Goal: Check status: Check status

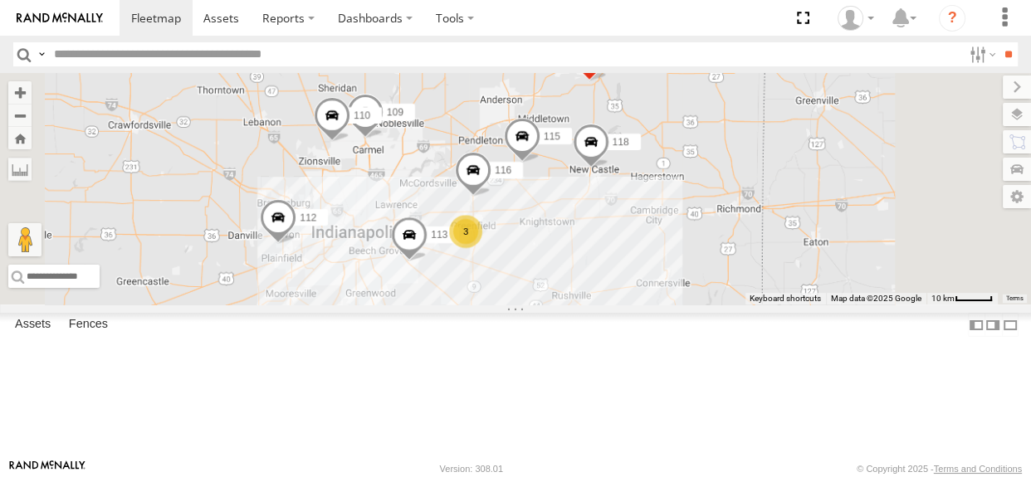
drag, startPoint x: 618, startPoint y: 282, endPoint x: 586, endPoint y: 269, distance: 35.0
click at [586, 269] on div "3 116 110 118 115 109 111 112 113" at bounding box center [515, 189] width 1031 height 232
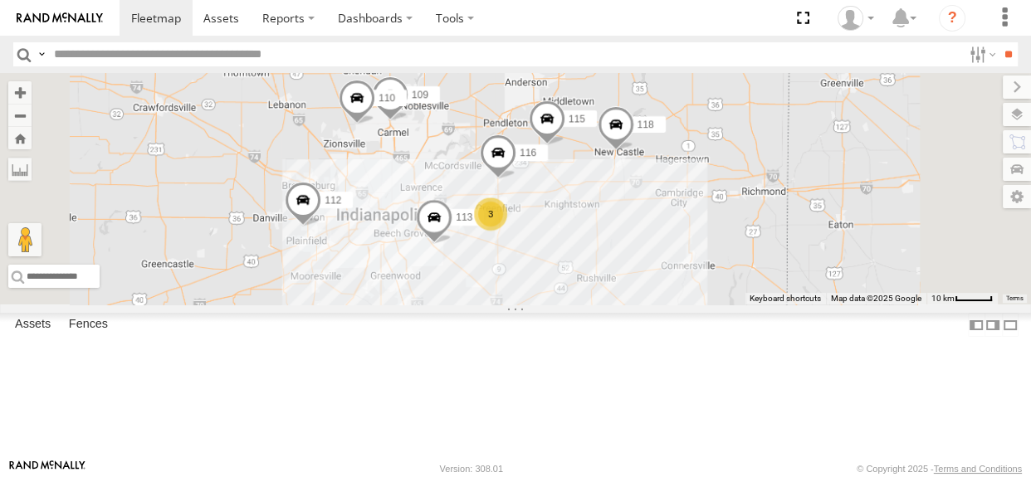
drag, startPoint x: 759, startPoint y: 241, endPoint x: 603, endPoint y: 272, distance: 159.2
click at [717, 249] on div "3 116 110 118 115 109 111 112 113" at bounding box center [515, 189] width 1031 height 232
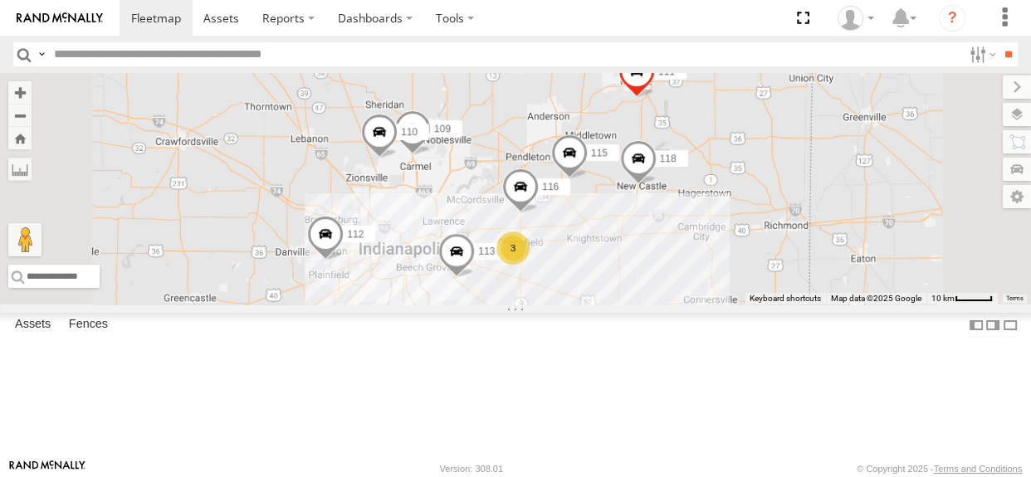
drag, startPoint x: 516, startPoint y: 288, endPoint x: 614, endPoint y: 293, distance: 98.1
click at [614, 293] on div "3 116 110 118 115 109 111 112 113" at bounding box center [515, 189] width 1031 height 232
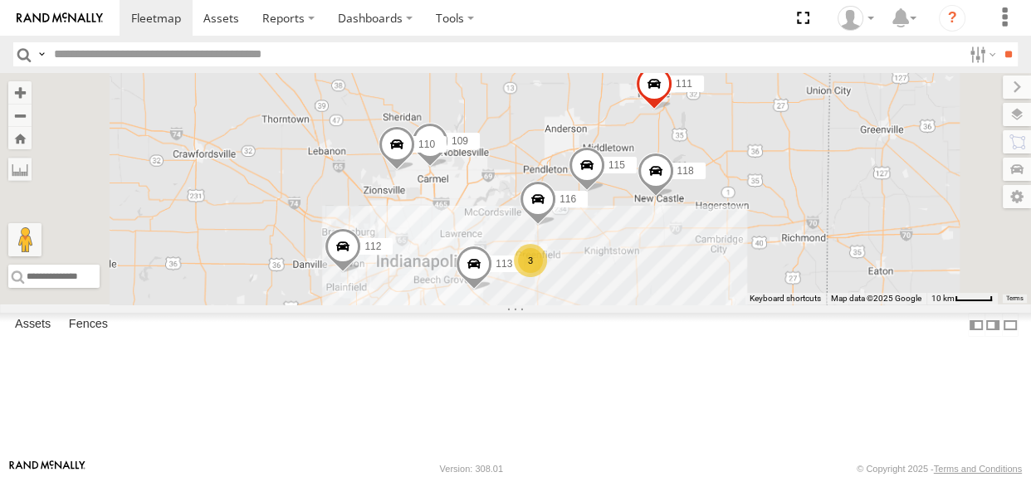
drag, startPoint x: 612, startPoint y: 286, endPoint x: 632, endPoint y: 297, distance: 23.1
click at [632, 297] on div "3 116 110 118 115 109 111 112 113" at bounding box center [515, 189] width 1031 height 232
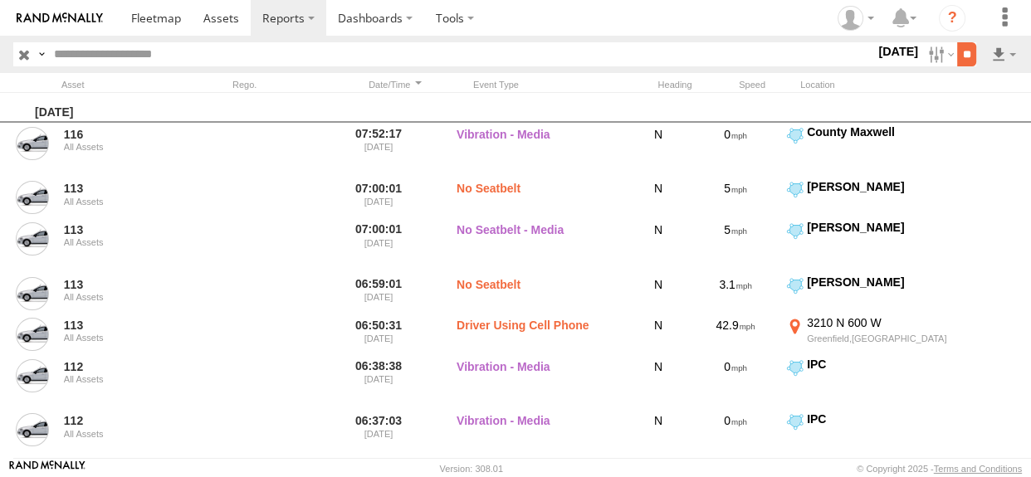
click at [966, 51] on input "**" at bounding box center [966, 54] width 19 height 24
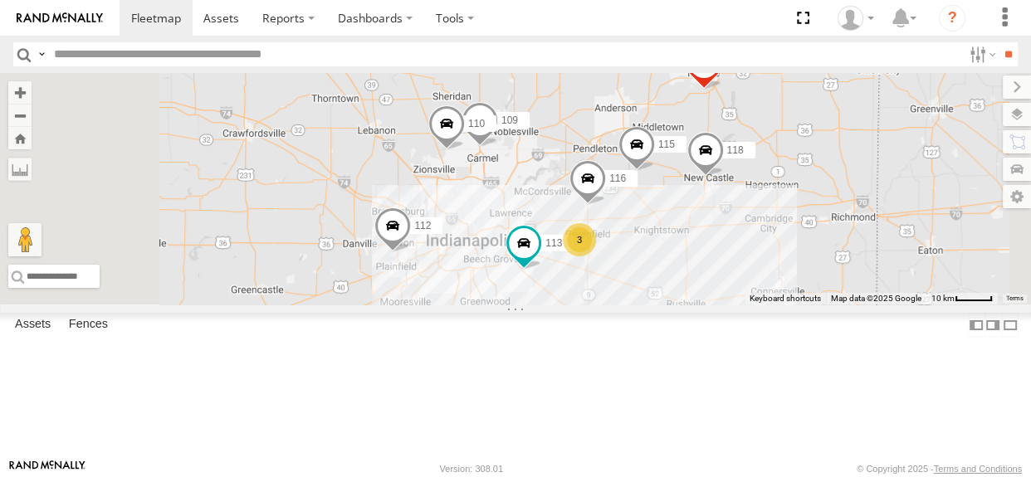
drag, startPoint x: 659, startPoint y: 281, endPoint x: 694, endPoint y: 271, distance: 36.3
click at [694, 271] on div "3 116 110 118 115 109 111 112 113" at bounding box center [515, 189] width 1031 height 232
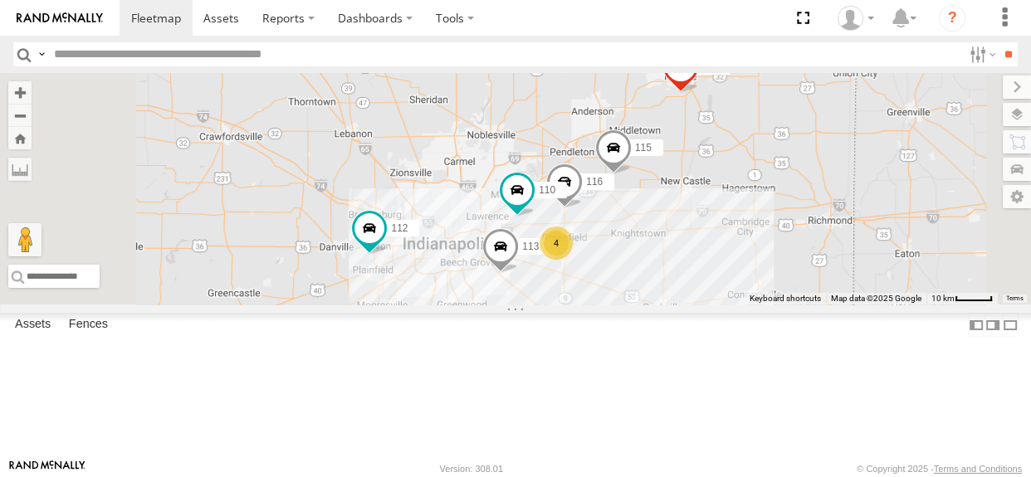
drag, startPoint x: 673, startPoint y: 276, endPoint x: 647, endPoint y: 280, distance: 26.1
click at [647, 280] on div "4 116 110 115 111 112 113" at bounding box center [515, 189] width 1031 height 232
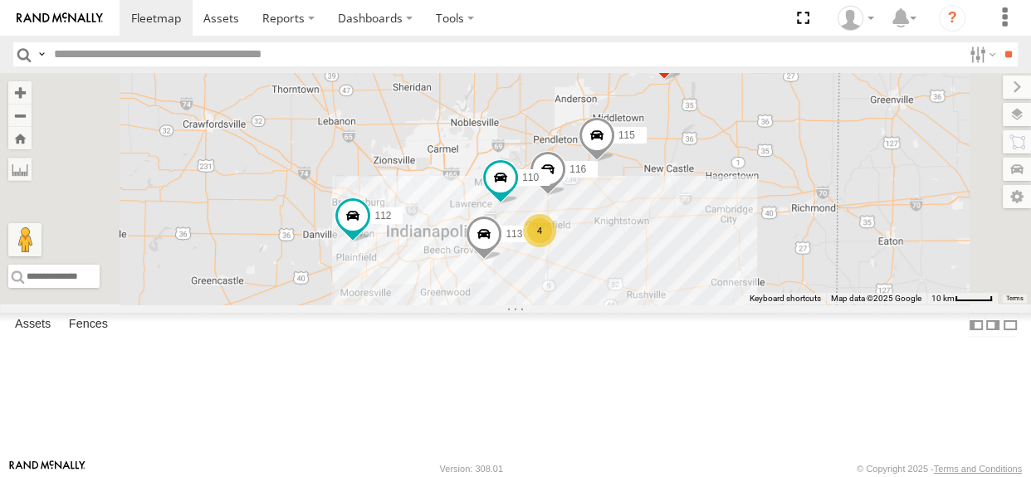
drag, startPoint x: 641, startPoint y: 229, endPoint x: 623, endPoint y: 214, distance: 23.6
click at [623, 214] on div "4 116 110 115 111 112 113" at bounding box center [515, 189] width 1031 height 232
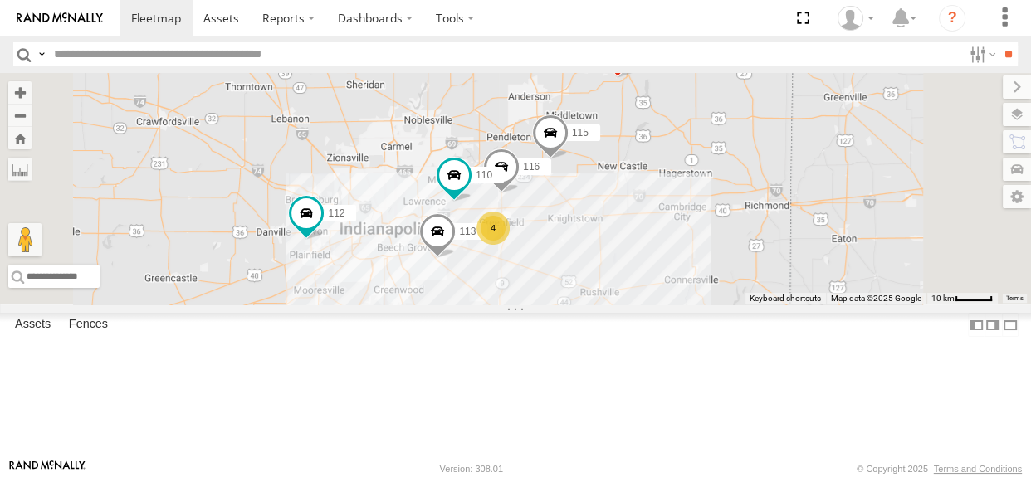
drag, startPoint x: 623, startPoint y: 247, endPoint x: 574, endPoint y: 244, distance: 48.2
click at [574, 244] on div "4 116 110 115 111 112 113" at bounding box center [515, 189] width 1031 height 232
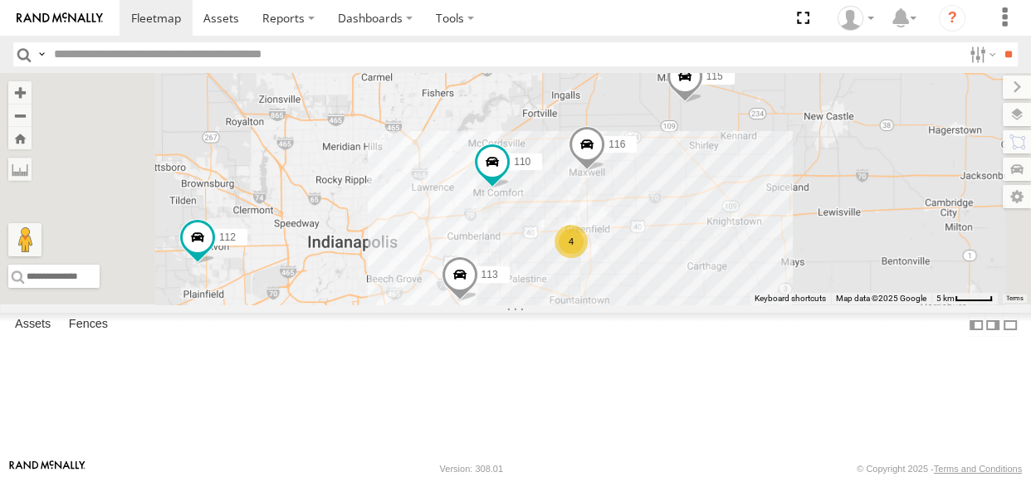
drag, startPoint x: 782, startPoint y: 301, endPoint x: 906, endPoint y: 249, distance: 134.3
click at [906, 249] on div "116 110 115 111 112 113 4" at bounding box center [515, 189] width 1031 height 232
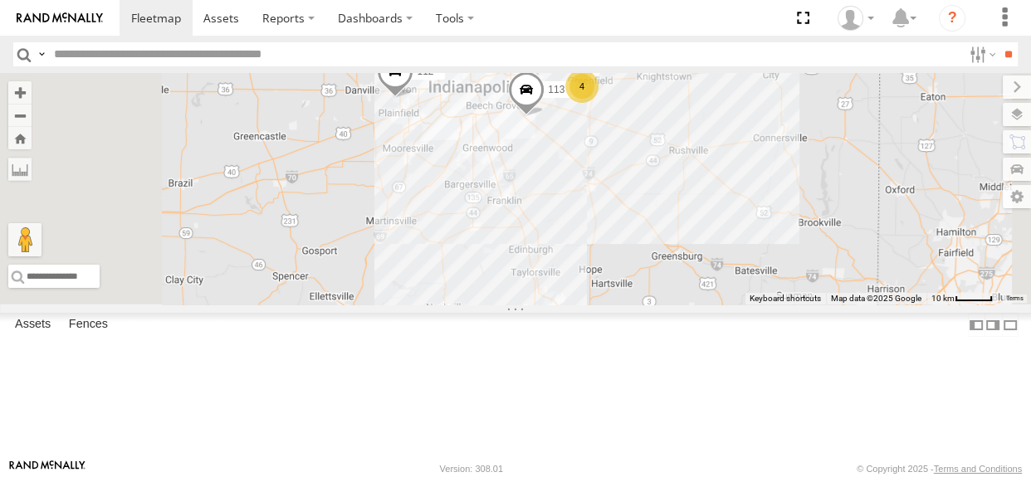
drag, startPoint x: 731, startPoint y: 198, endPoint x: 697, endPoint y: 113, distance: 92.0
click at [697, 113] on div "4 116 110 115 111 112 113" at bounding box center [515, 189] width 1031 height 232
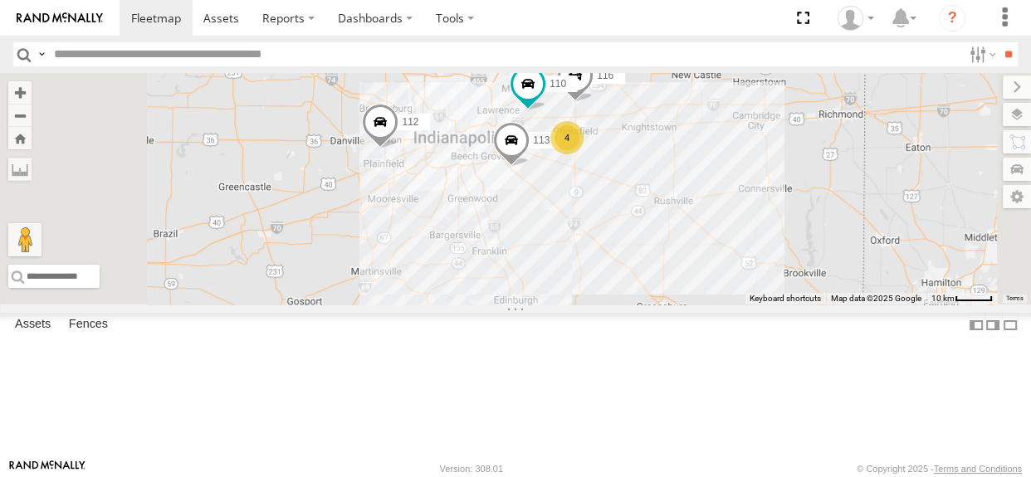
drag, startPoint x: 693, startPoint y: 232, endPoint x: 689, endPoint y: 300, distance: 67.4
click at [689, 300] on div "4 116 110 115 111 112 113 109" at bounding box center [515, 189] width 1031 height 232
click at [584, 158] on div "4" at bounding box center [566, 141] width 33 height 33
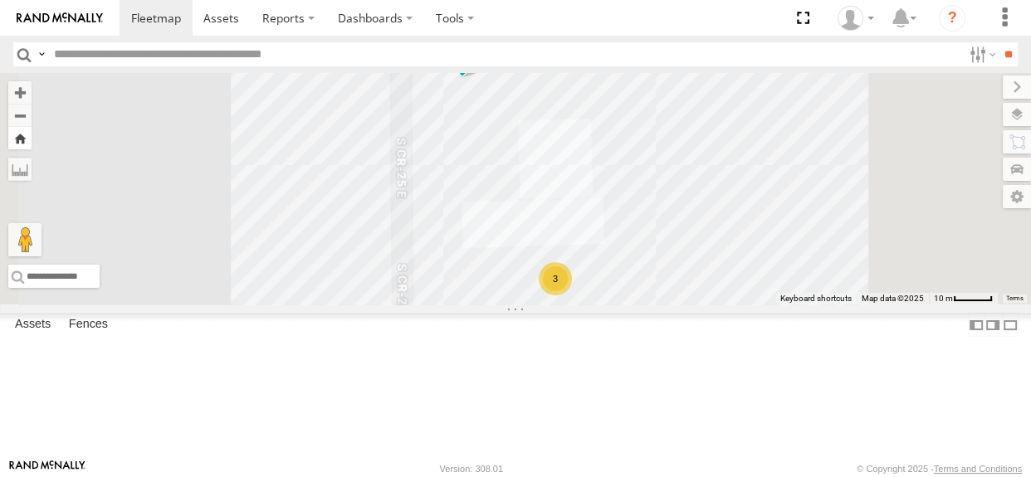
click at [32, 137] on button "Zoom Home" at bounding box center [19, 138] width 23 height 22
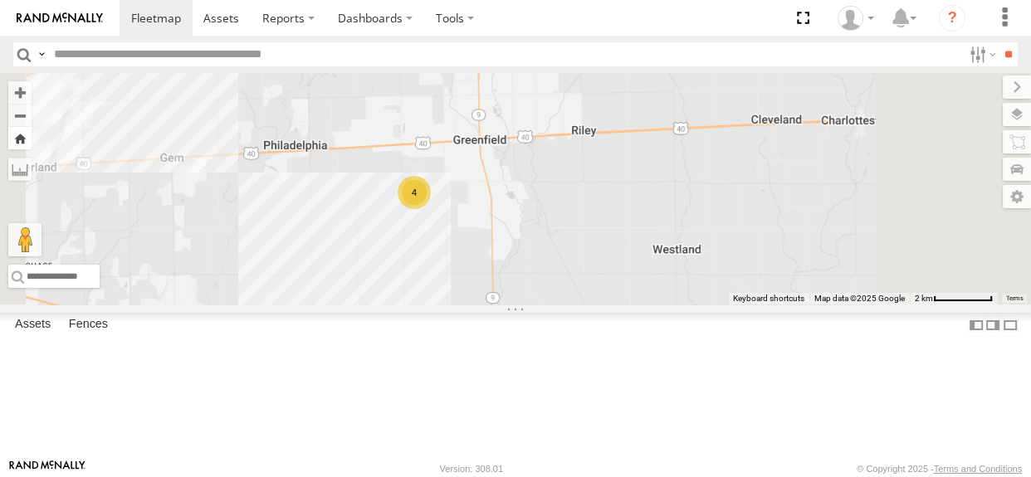
click at [32, 143] on button "Zoom Home" at bounding box center [19, 138] width 23 height 22
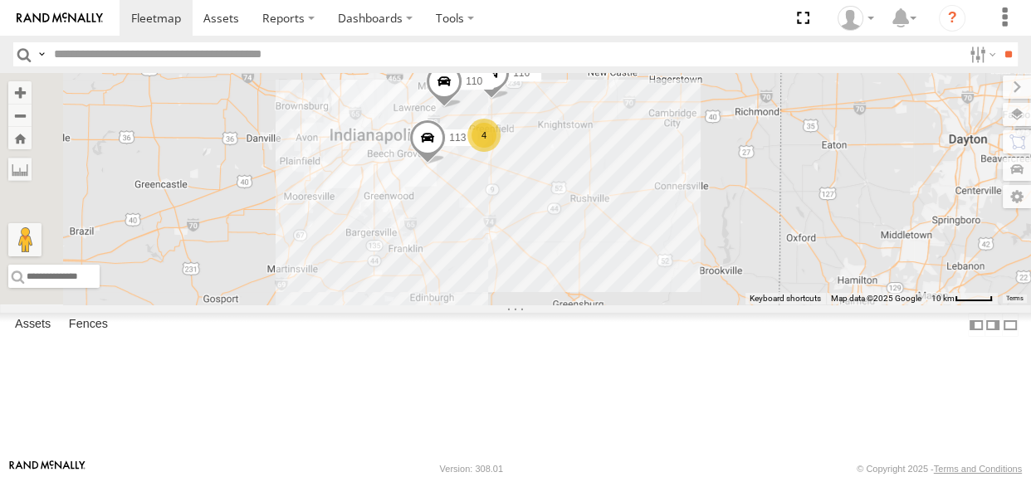
drag, startPoint x: 598, startPoint y: 257, endPoint x: 725, endPoint y: 249, distance: 128.1
click at [725, 249] on div "4 116 110 115 109 111 113" at bounding box center [515, 189] width 1031 height 232
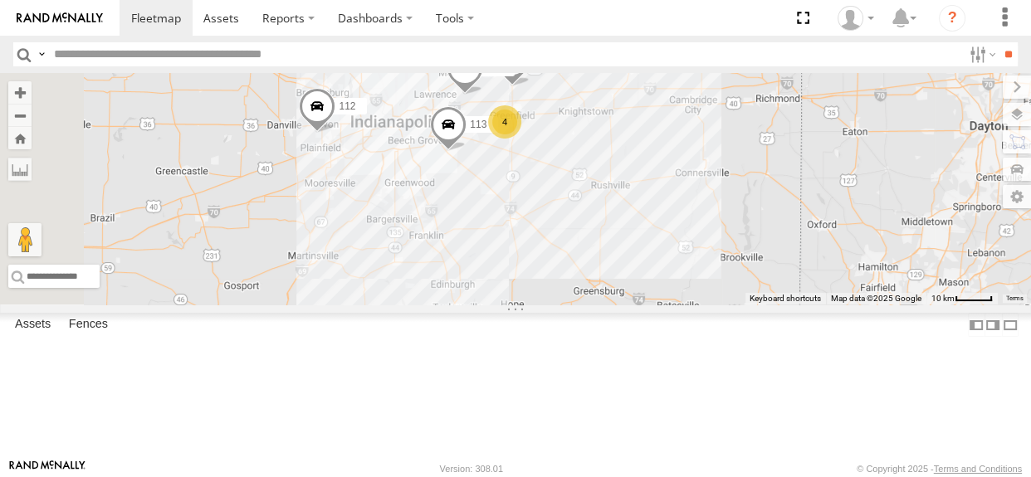
drag, startPoint x: 627, startPoint y: 266, endPoint x: 644, endPoint y: 256, distance: 20.1
click at [644, 256] on div "4 116 110 115 109 111 113 112" at bounding box center [515, 189] width 1031 height 232
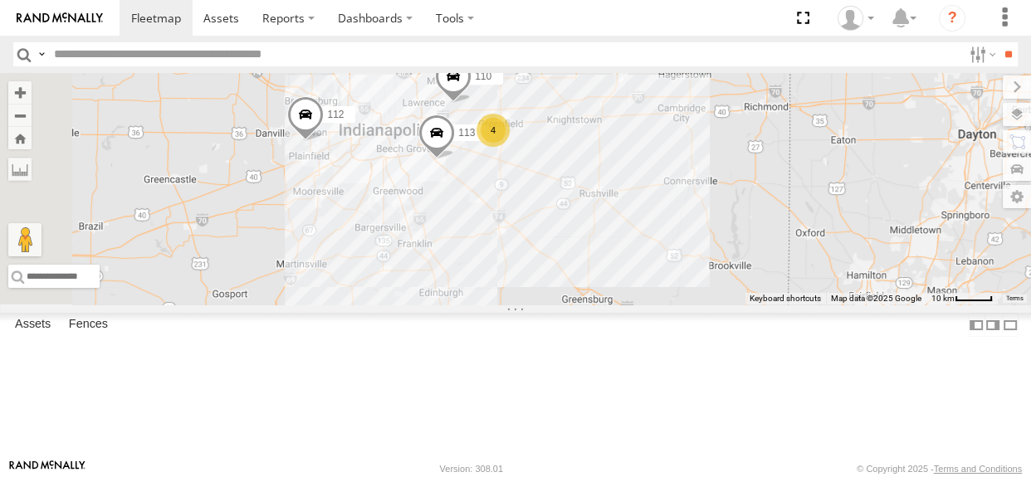
drag, startPoint x: 689, startPoint y: 320, endPoint x: 676, endPoint y: 331, distance: 17.6
click at [676, 305] on div "4 116 110 115 109 111 113 112" at bounding box center [515, 189] width 1031 height 232
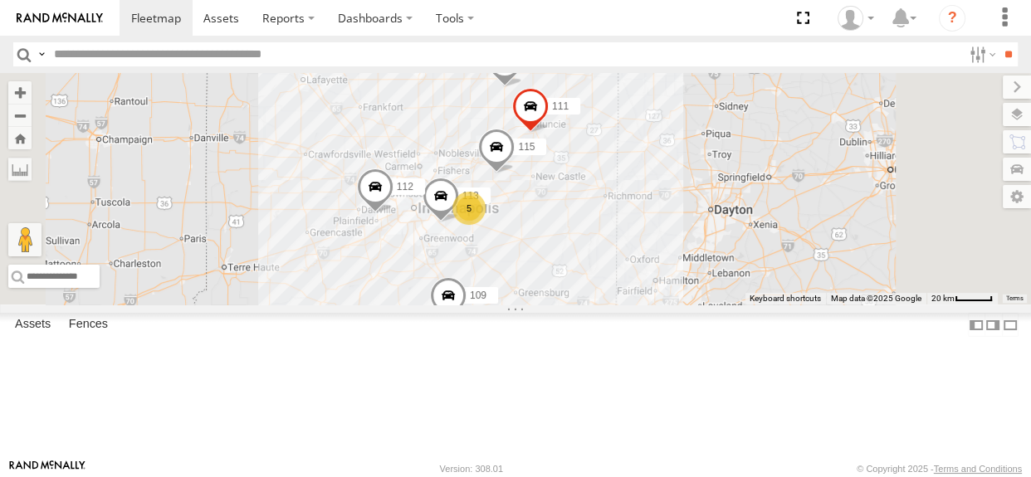
drag, startPoint x: 680, startPoint y: 223, endPoint x: 698, endPoint y: 323, distance: 101.3
click at [698, 305] on div "116 115 109 111 113 112 5" at bounding box center [515, 189] width 1031 height 232
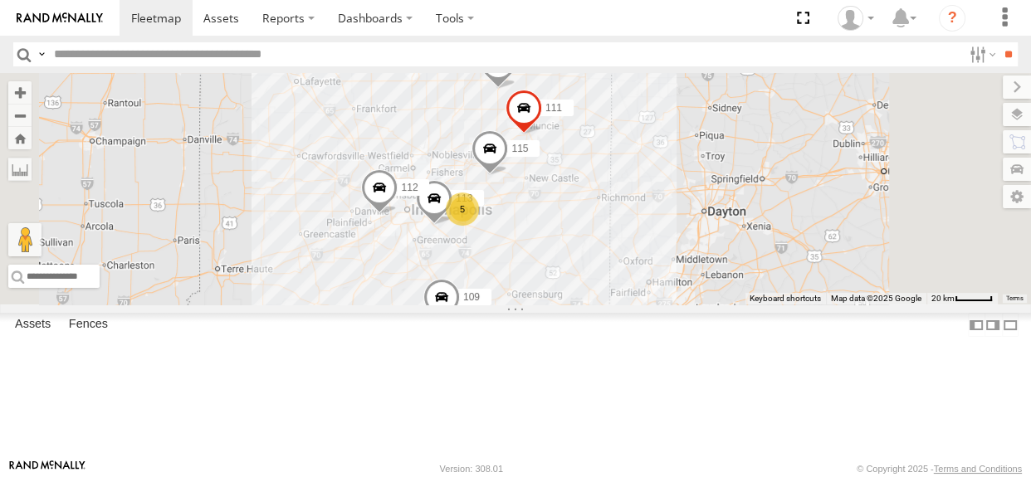
drag, startPoint x: 613, startPoint y: 198, endPoint x: 604, endPoint y: 200, distance: 8.5
click at [604, 200] on div "116 115 109 111 113 112 5" at bounding box center [515, 189] width 1031 height 232
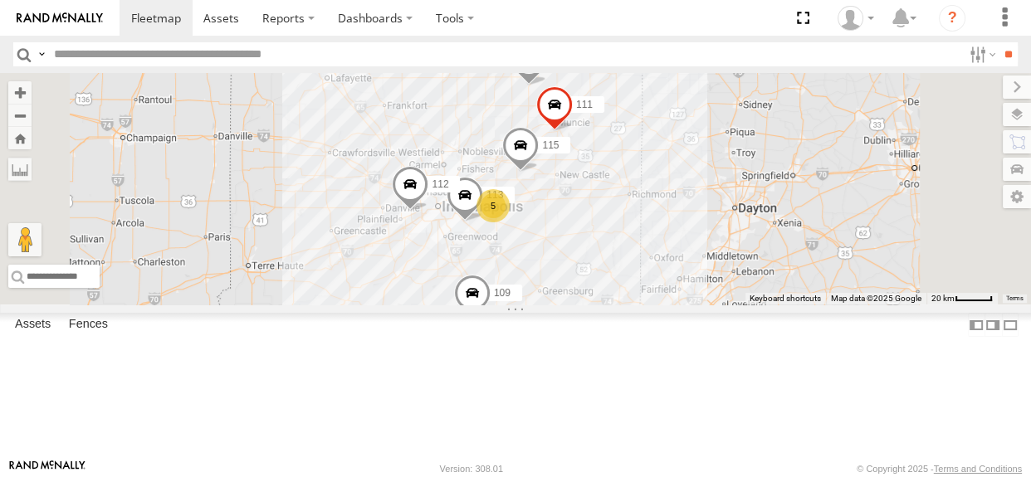
drag, startPoint x: 593, startPoint y: 325, endPoint x: 623, endPoint y: 324, distance: 29.9
click at [623, 305] on div "116 115 109 111 113 112 5" at bounding box center [515, 189] width 1031 height 232
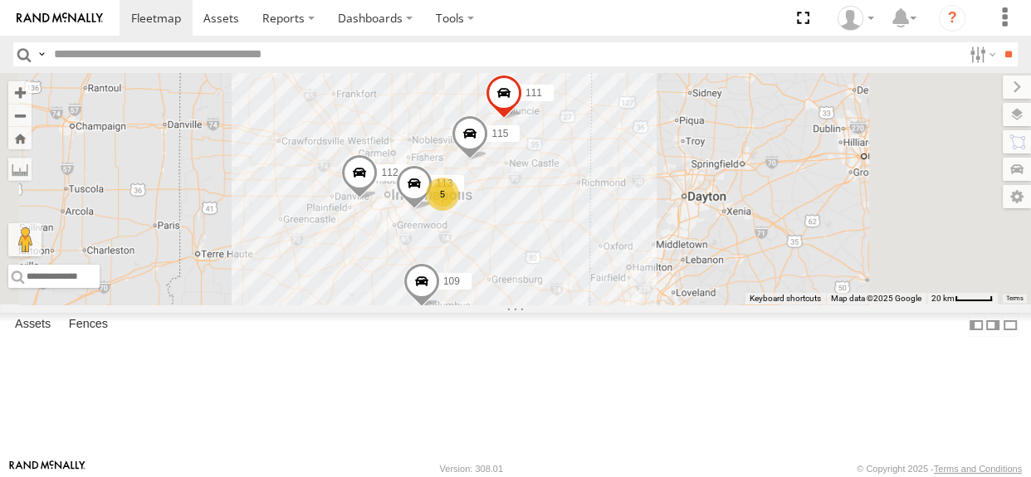
drag, startPoint x: 663, startPoint y: 217, endPoint x: 613, endPoint y: 201, distance: 53.0
click at [613, 201] on div "116 115 109 111 112 113 5" at bounding box center [515, 189] width 1031 height 232
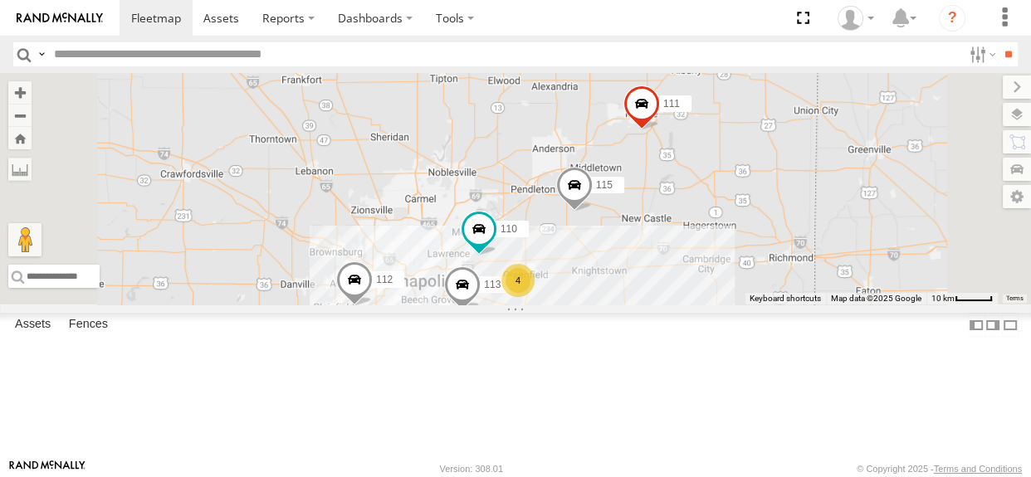
drag, startPoint x: 548, startPoint y: 243, endPoint x: 593, endPoint y: 286, distance: 61.7
click at [593, 286] on div "4 116 110 115 109 111 112 113" at bounding box center [515, 189] width 1031 height 232
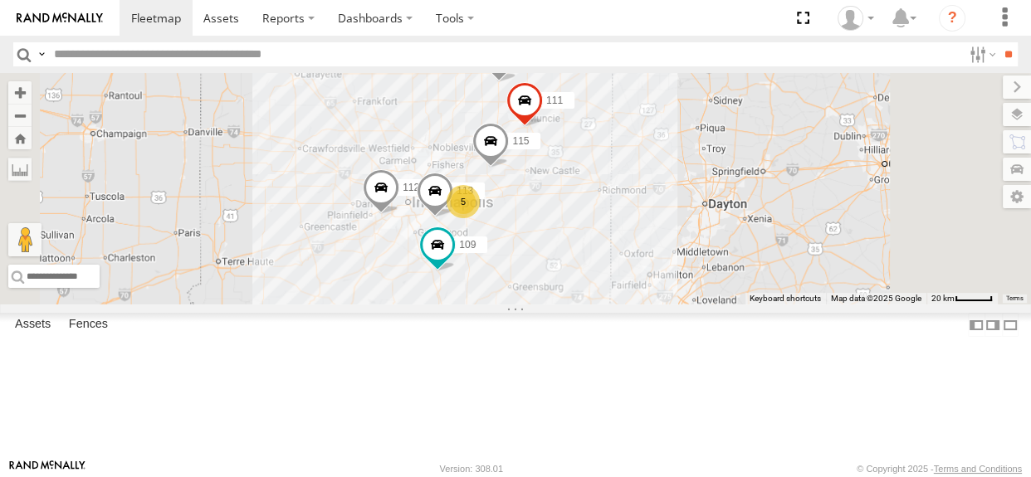
drag, startPoint x: 603, startPoint y: 269, endPoint x: 615, endPoint y: 225, distance: 45.7
click at [615, 225] on div "116 115 109 111 112 113 5" at bounding box center [515, 189] width 1031 height 232
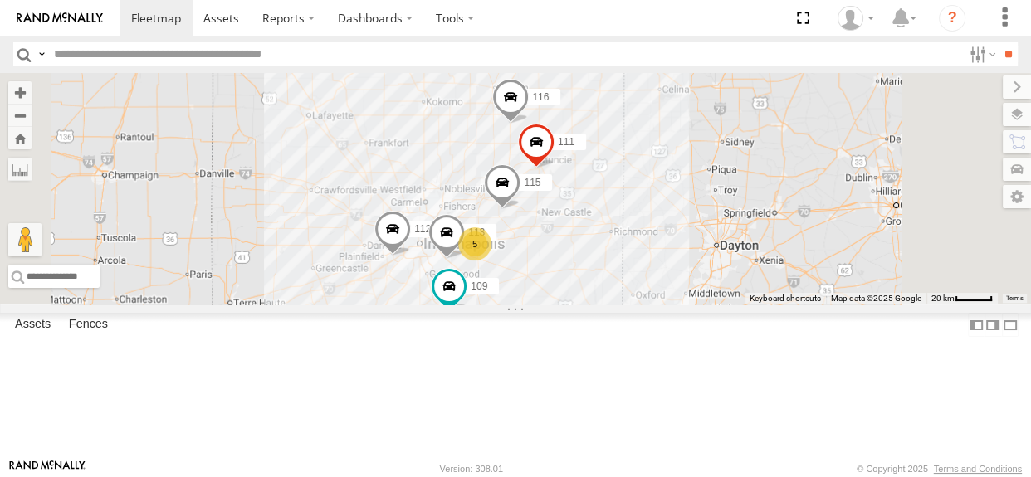
drag, startPoint x: 586, startPoint y: 178, endPoint x: 591, endPoint y: 203, distance: 25.4
click at [591, 203] on div "116 115 109 111 112 113 5" at bounding box center [515, 189] width 1031 height 232
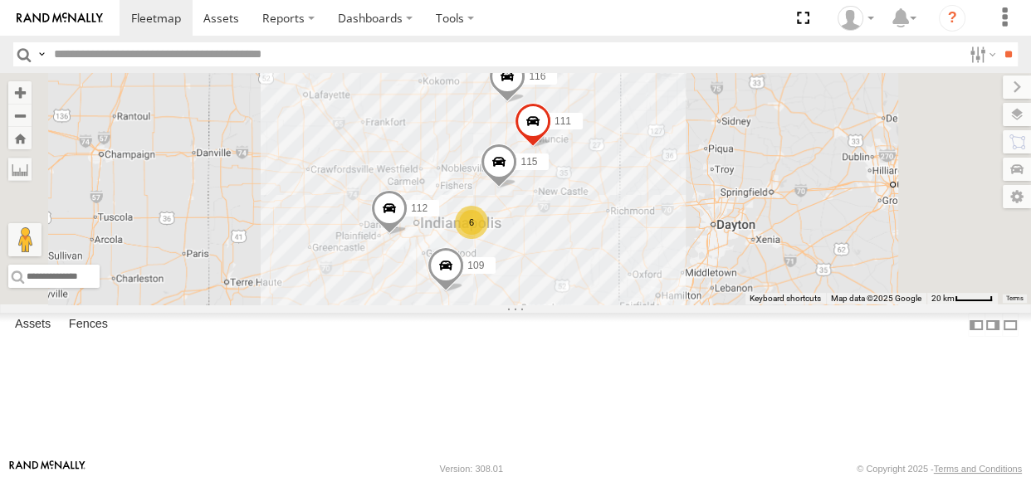
drag, startPoint x: 598, startPoint y: 190, endPoint x: 593, endPoint y: 170, distance: 20.8
click at [593, 170] on div "6 116 115 109 111 112" at bounding box center [515, 189] width 1031 height 232
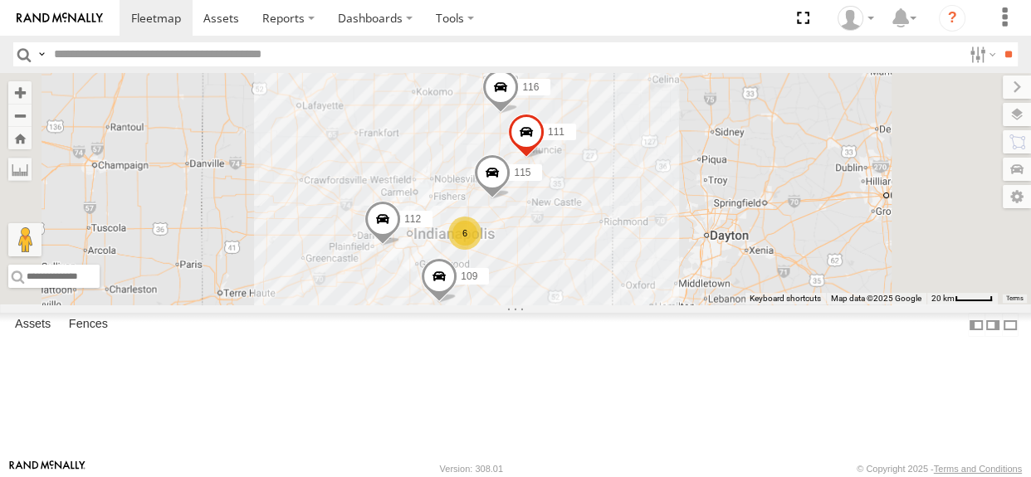
drag, startPoint x: 646, startPoint y: 213, endPoint x: 637, endPoint y: 226, distance: 15.0
click at [637, 226] on div "6 116 115 109 111 112" at bounding box center [515, 189] width 1031 height 232
click at [480, 250] on div "6" at bounding box center [463, 233] width 33 height 33
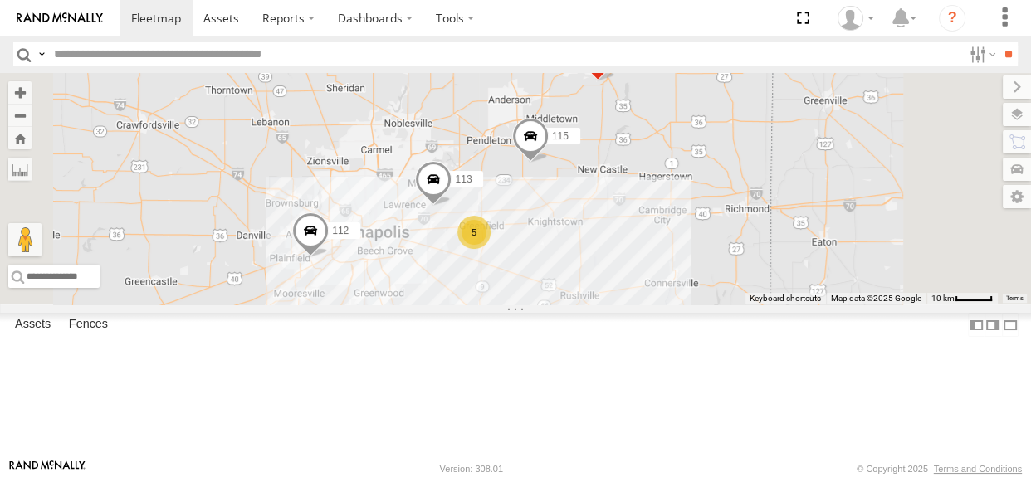
drag, startPoint x: 730, startPoint y: 281, endPoint x: 759, endPoint y: 306, distance: 38.3
click at [758, 305] on div "116 115 109 111 112 113 5" at bounding box center [515, 189] width 1031 height 232
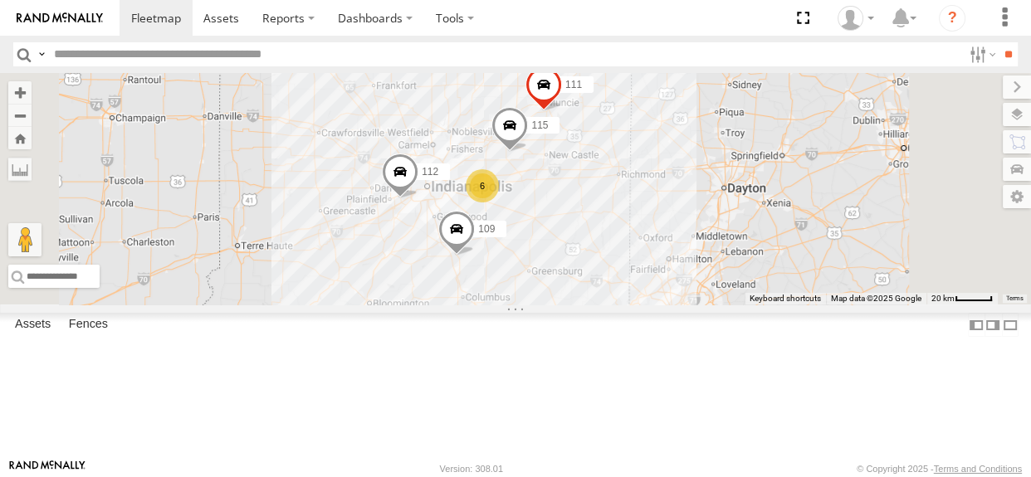
drag, startPoint x: 693, startPoint y: 181, endPoint x: 661, endPoint y: 137, distance: 54.6
click at [661, 137] on div "116 115 109 111 112 6" at bounding box center [515, 189] width 1031 height 232
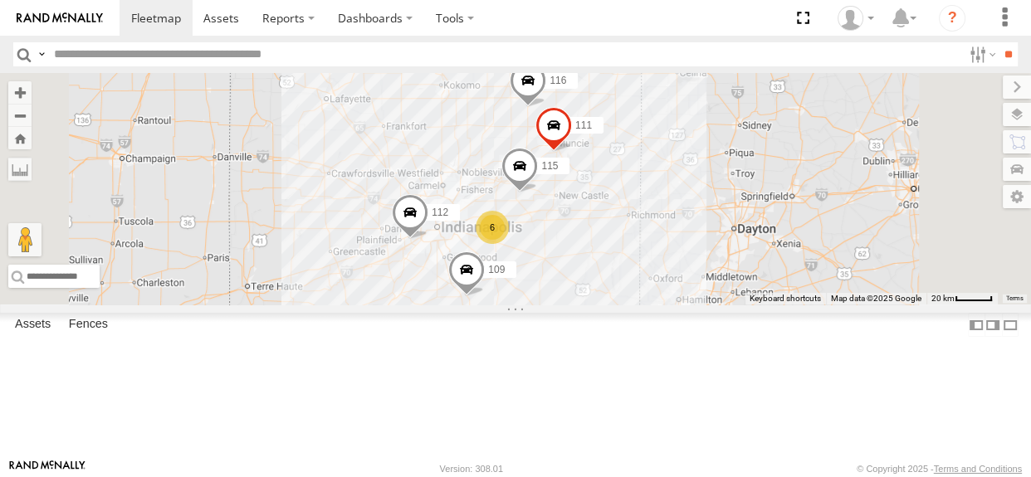
drag, startPoint x: 662, startPoint y: 149, endPoint x: 671, endPoint y: 182, distance: 33.4
click at [671, 182] on div "116 115 109 111 112 6" at bounding box center [515, 189] width 1031 height 232
click at [779, 305] on div "116 115 109 111 112 6" at bounding box center [515, 189] width 1031 height 232
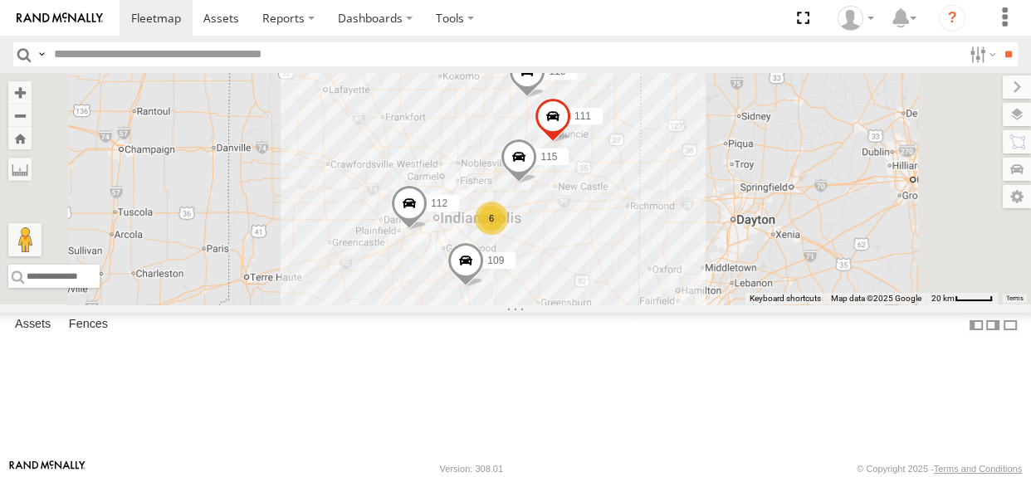
drag, startPoint x: 786, startPoint y: 226, endPoint x: 785, endPoint y: 263, distance: 37.4
click at [785, 263] on div "116 115 109 111 112 6" at bounding box center [515, 189] width 1031 height 232
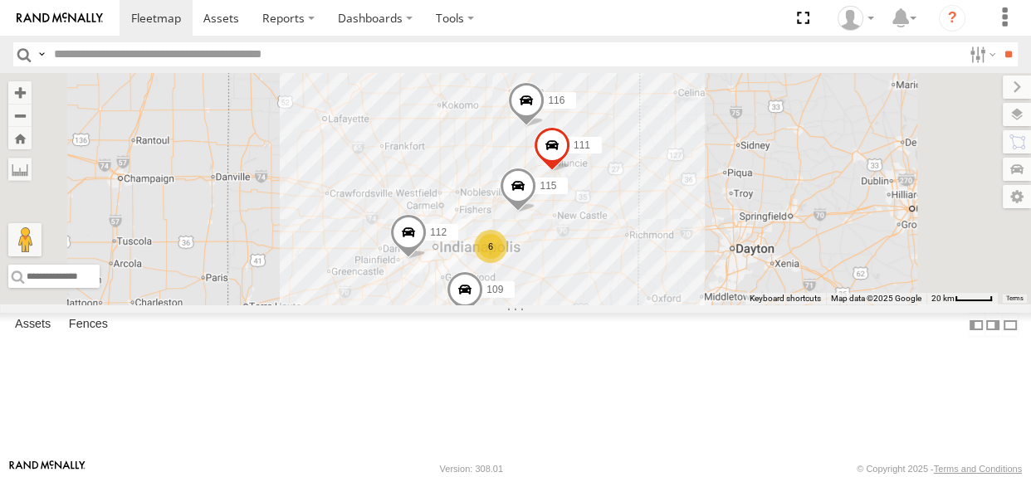
drag, startPoint x: 655, startPoint y: 224, endPoint x: 653, endPoint y: 251, distance: 27.4
click at [653, 251] on div "116 115 109 111 112 6" at bounding box center [515, 189] width 1031 height 232
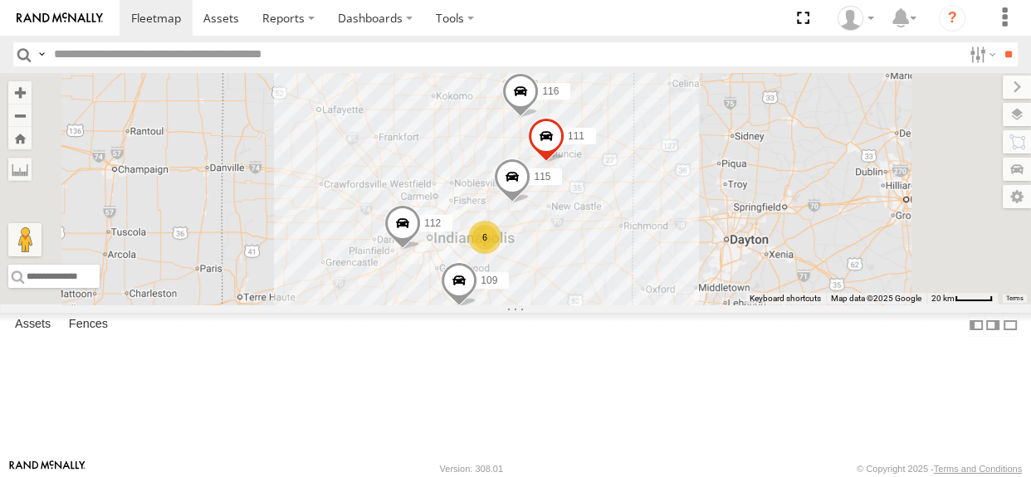
click at [657, 243] on div "116 115 109 111 112 6" at bounding box center [515, 189] width 1031 height 232
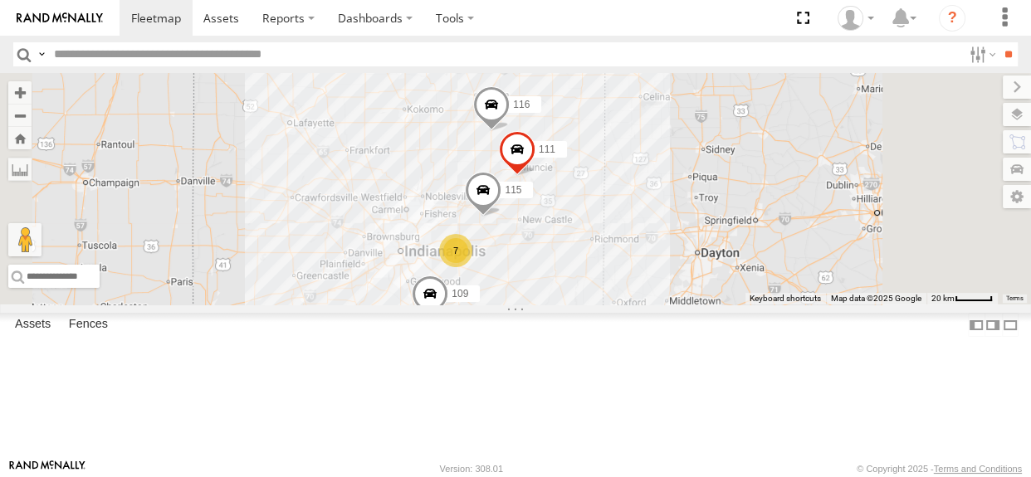
drag, startPoint x: 641, startPoint y: 246, endPoint x: 609, endPoint y: 260, distance: 34.6
click at [609, 260] on div "116 115 109 111 7" at bounding box center [515, 189] width 1031 height 232
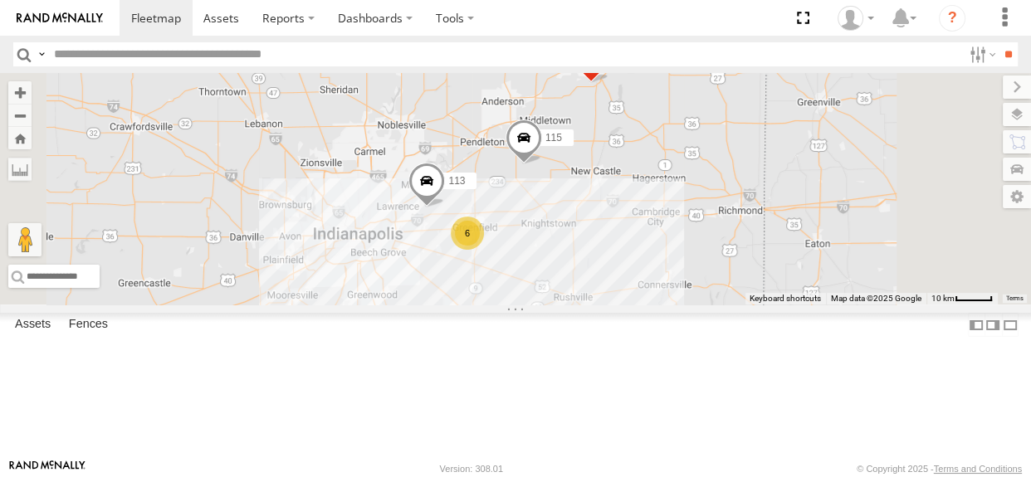
drag, startPoint x: 711, startPoint y: 315, endPoint x: 763, endPoint y: 270, distance: 68.9
click at [763, 270] on div "116 115 109 111 6 113" at bounding box center [515, 189] width 1031 height 232
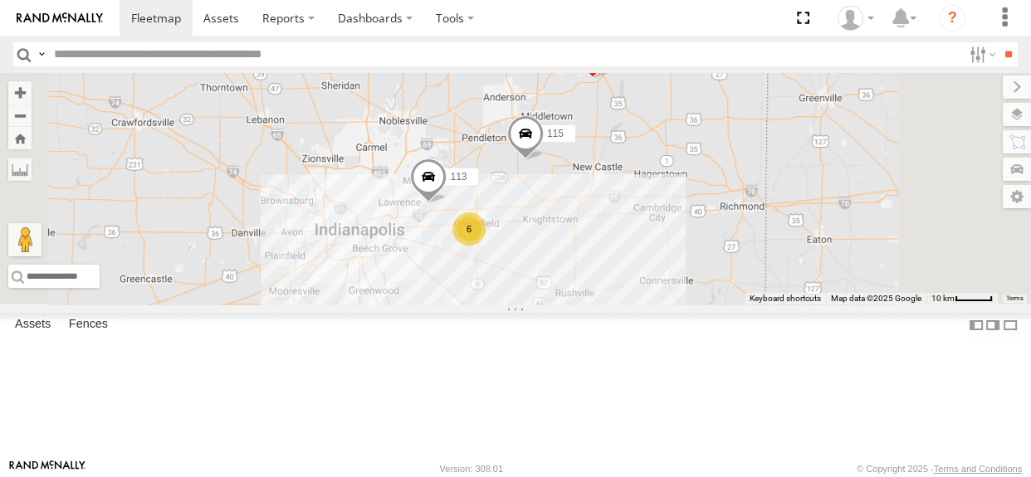
click at [765, 264] on div "116 115 109 111 6 113" at bounding box center [515, 189] width 1031 height 232
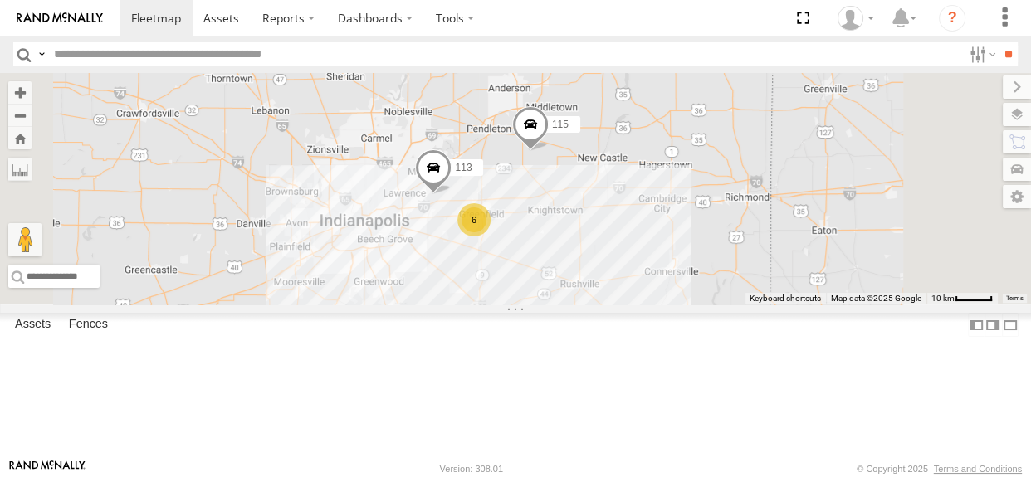
drag, startPoint x: 718, startPoint y: 328, endPoint x: 723, endPoint y: 316, distance: 12.6
click at [723, 305] on div "6 115 109 111 113" at bounding box center [515, 189] width 1031 height 232
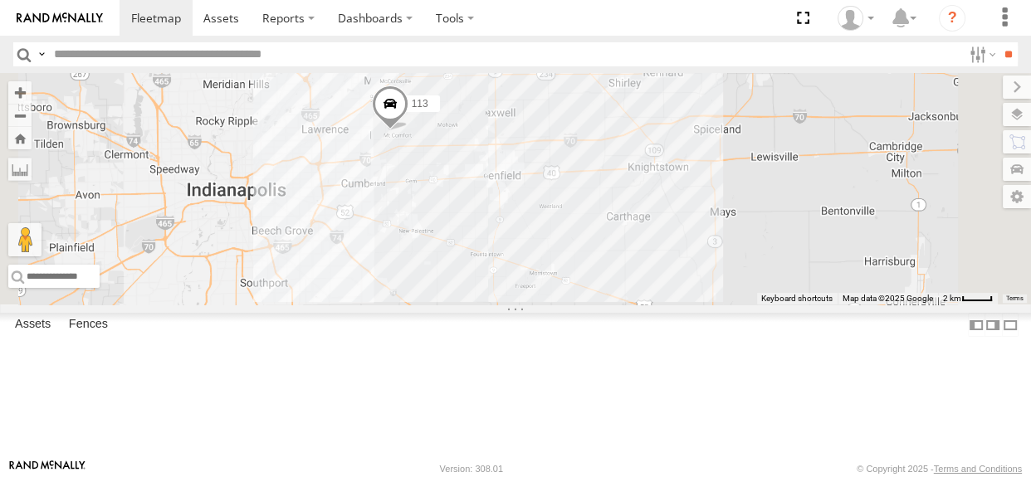
click at [697, 272] on div "115 109 111 113" at bounding box center [515, 189] width 1031 height 232
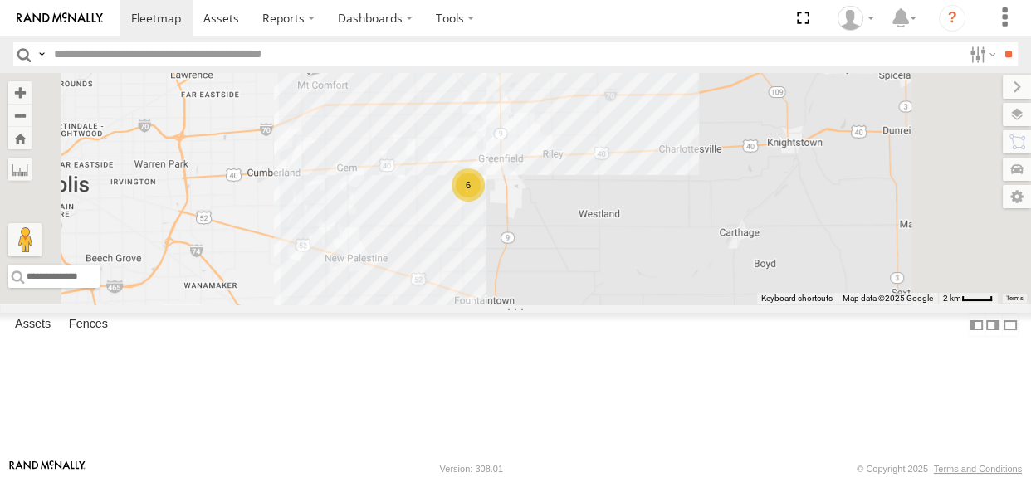
click at [485, 202] on div "6" at bounding box center [468, 184] width 33 height 33
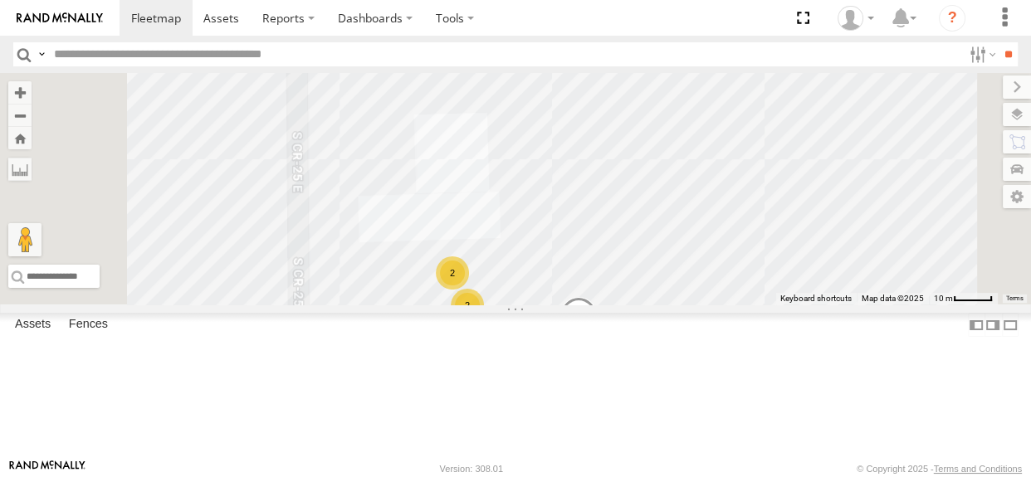
click at [422, 139] on div "115 109 111 113 2 2 118 112" at bounding box center [515, 189] width 1031 height 232
click at [32, 138] on button "Zoom Home" at bounding box center [19, 138] width 23 height 22
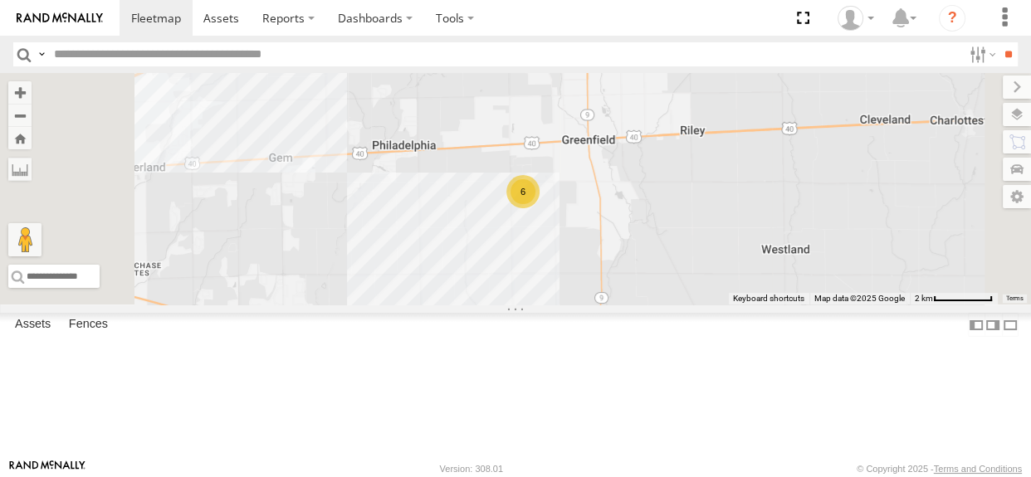
drag, startPoint x: 747, startPoint y: 301, endPoint x: 790, endPoint y: 286, distance: 45.7
click at [790, 286] on div "6" at bounding box center [515, 189] width 1031 height 232
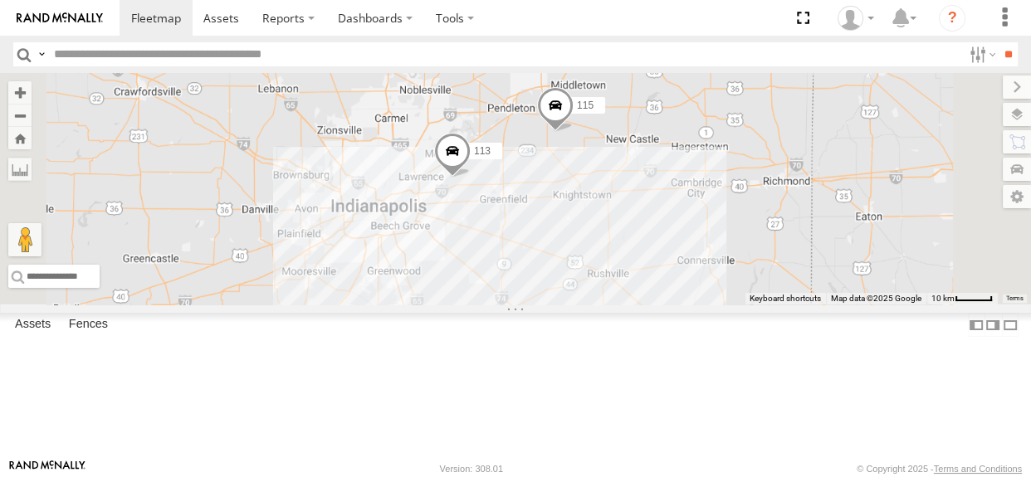
drag, startPoint x: 712, startPoint y: 282, endPoint x: 672, endPoint y: 259, distance: 46.1
click at [672, 259] on div "113 115" at bounding box center [515, 189] width 1031 height 232
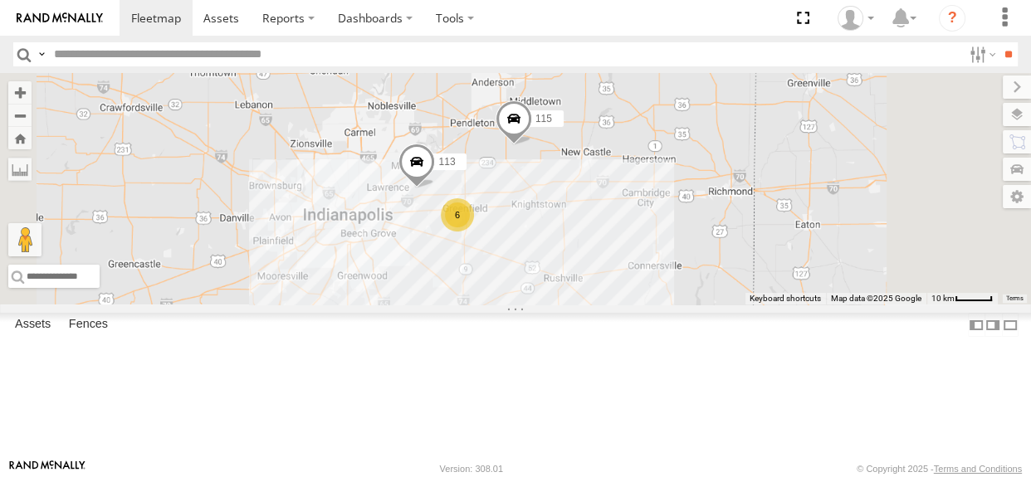
drag, startPoint x: 732, startPoint y: 309, endPoint x: 699, endPoint y: 320, distance: 34.9
click at [699, 305] on div "113 115 6 109 111" at bounding box center [515, 189] width 1031 height 232
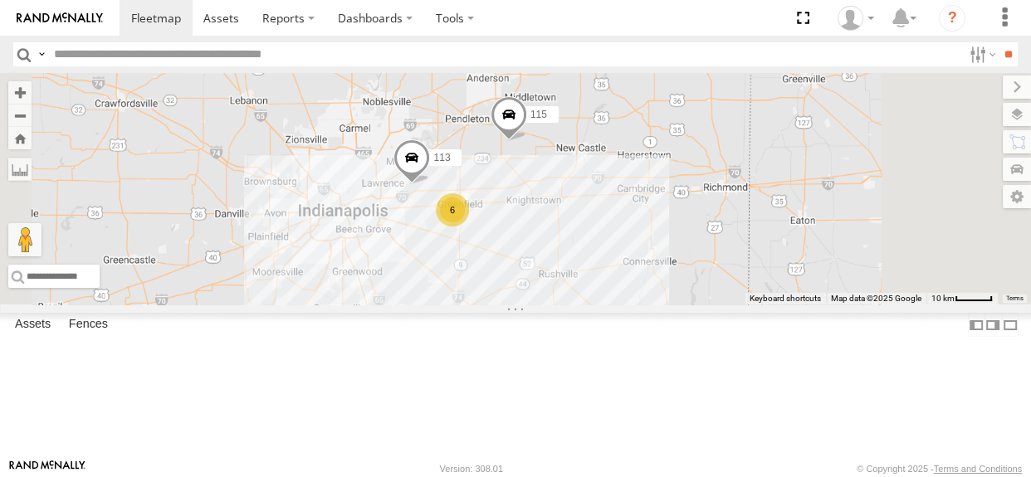
drag, startPoint x: 763, startPoint y: 249, endPoint x: 755, endPoint y: 243, distance: 9.5
click at [755, 243] on div "113 115 6 109 111" at bounding box center [515, 189] width 1031 height 232
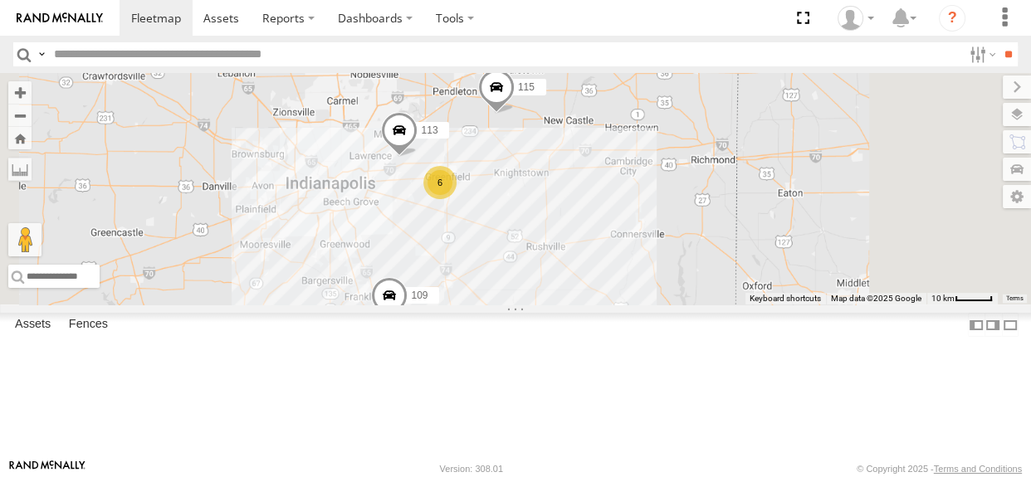
drag, startPoint x: 572, startPoint y: 194, endPoint x: 558, endPoint y: 164, distance: 33.0
click at [558, 164] on div "113 115 6 109 111" at bounding box center [515, 189] width 1031 height 232
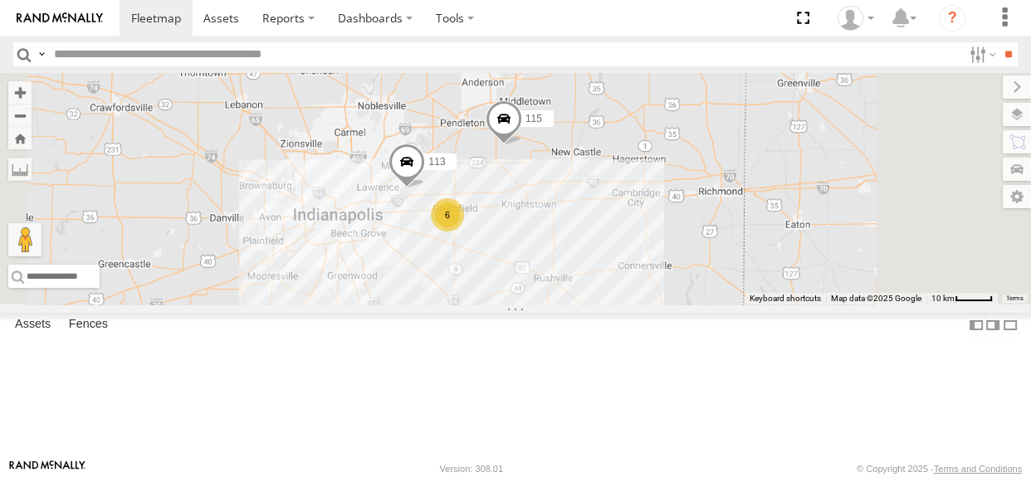
drag, startPoint x: 697, startPoint y: 273, endPoint x: 705, endPoint y: 308, distance: 35.7
click at [705, 305] on div "113 115 6 109 111" at bounding box center [515, 189] width 1031 height 232
click at [700, 305] on div "113 115 6 109 111" at bounding box center [515, 189] width 1031 height 232
drag, startPoint x: 691, startPoint y: 308, endPoint x: 682, endPoint y: 314, distance: 10.8
click at [682, 305] on div "113 115 6 109 111" at bounding box center [515, 189] width 1031 height 232
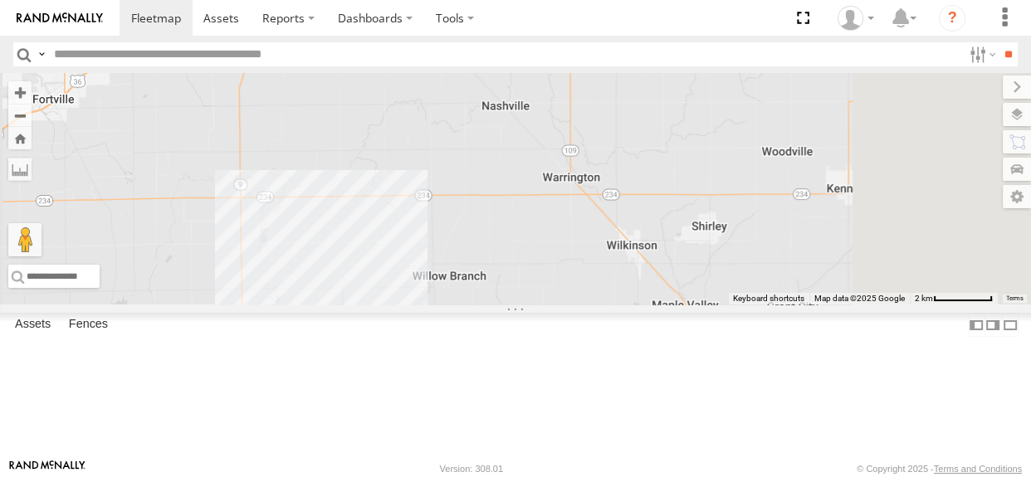
drag, startPoint x: 640, startPoint y: 274, endPoint x: 657, endPoint y: 202, distance: 74.3
click at [657, 202] on div "113 115 109 111" at bounding box center [515, 189] width 1031 height 232
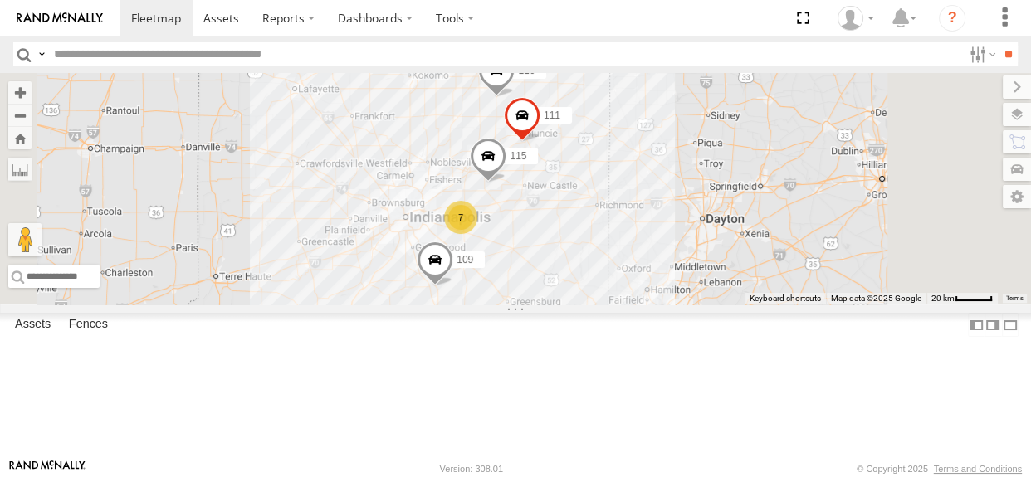
drag, startPoint x: 599, startPoint y: 202, endPoint x: 653, endPoint y: 218, distance: 56.4
click at [653, 218] on div "115 109 111 116 7" at bounding box center [515, 189] width 1031 height 232
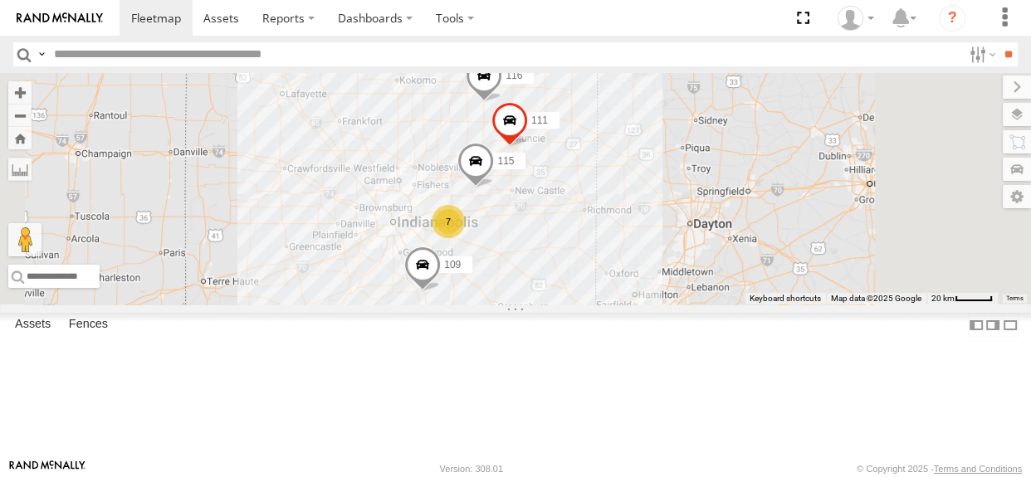
drag, startPoint x: 669, startPoint y: 210, endPoint x: 653, endPoint y: 215, distance: 16.5
click at [653, 215] on div "115 109 111 116 7" at bounding box center [515, 189] width 1031 height 232
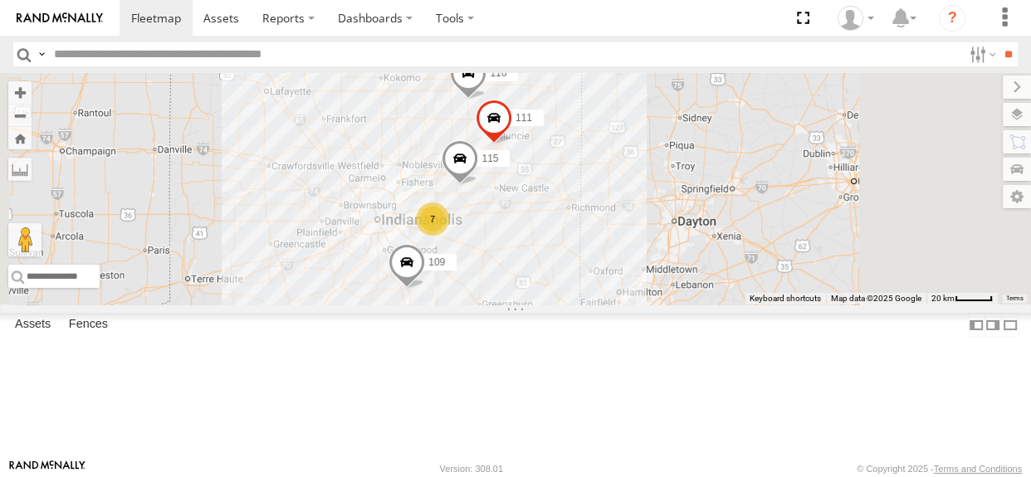
drag, startPoint x: 728, startPoint y: 310, endPoint x: 714, endPoint y: 307, distance: 14.5
click at [714, 305] on div "115 109 111 116 7" at bounding box center [515, 189] width 1031 height 232
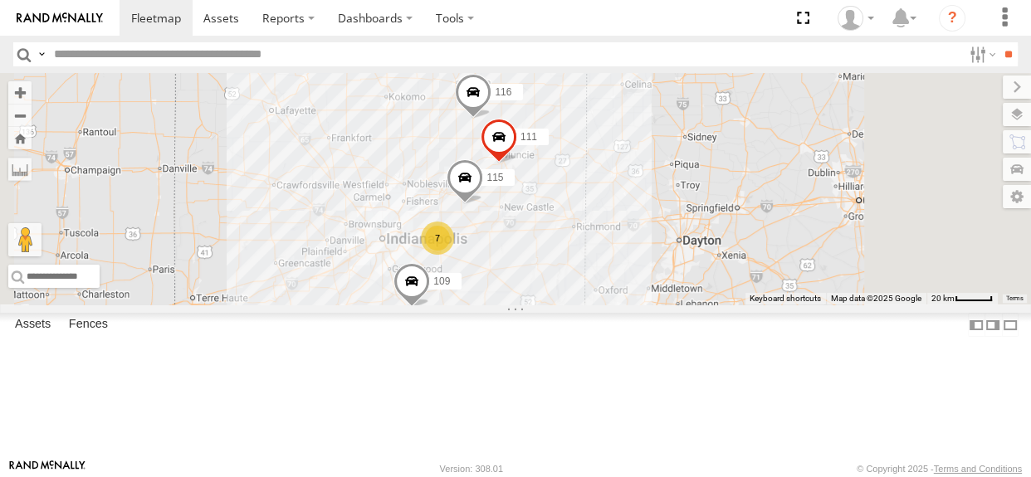
drag, startPoint x: 684, startPoint y: 249, endPoint x: 623, endPoint y: 232, distance: 63.6
click at [623, 232] on div "116 115 111 7 109" at bounding box center [515, 189] width 1031 height 232
click at [597, 152] on div "116 115 111 7 109" at bounding box center [515, 189] width 1031 height 232
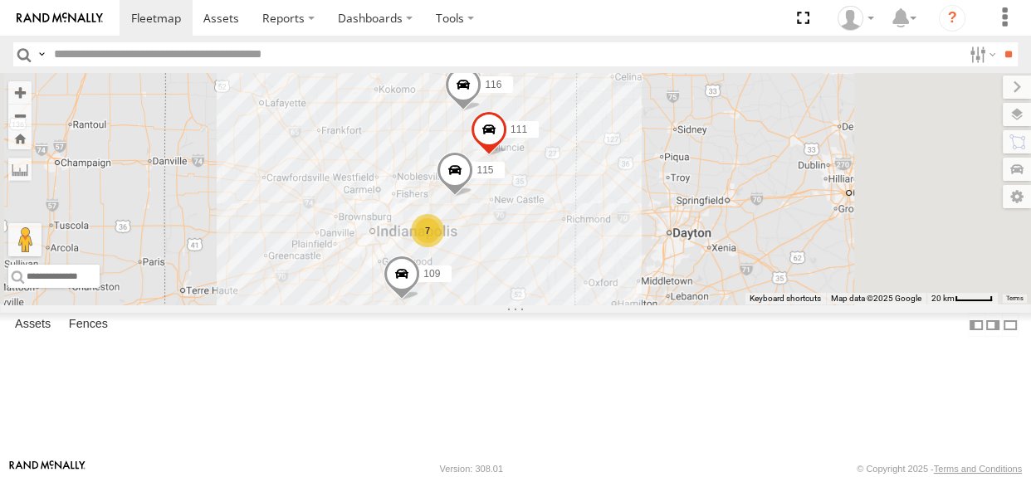
drag, startPoint x: 577, startPoint y: 200, endPoint x: 563, endPoint y: 190, distance: 17.3
click at [563, 191] on div "116 115 111 7 109" at bounding box center [515, 189] width 1031 height 232
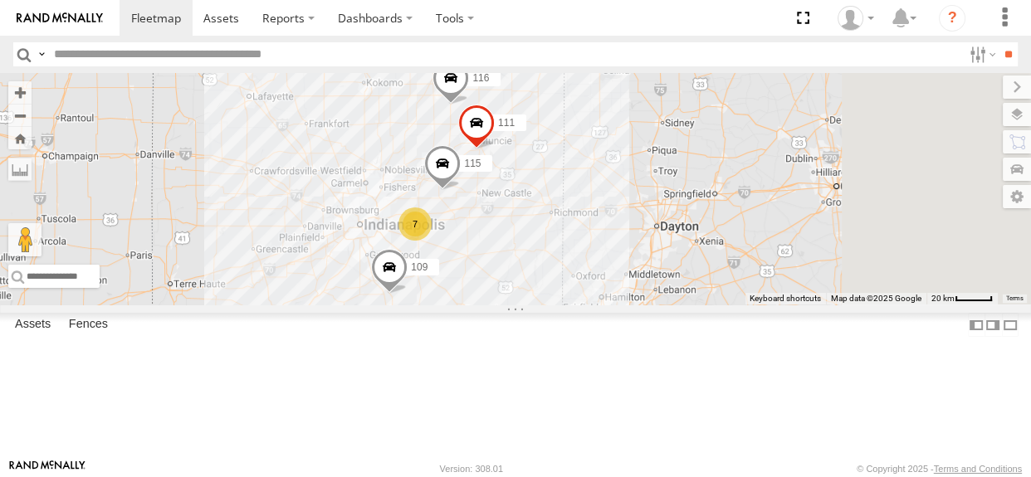
drag, startPoint x: 708, startPoint y: 319, endPoint x: 696, endPoint y: 310, distance: 15.0
click at [696, 305] on div "116 115 111 7 109" at bounding box center [515, 189] width 1031 height 232
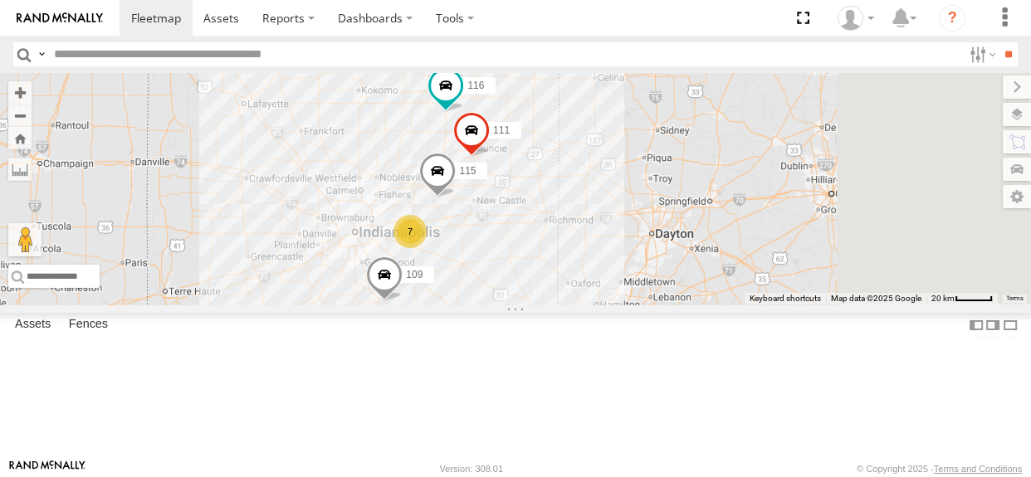
drag, startPoint x: 687, startPoint y: 322, endPoint x: 681, endPoint y: 330, distance: 10.6
click at [681, 305] on div "7 116 115 109 111" at bounding box center [515, 189] width 1031 height 232
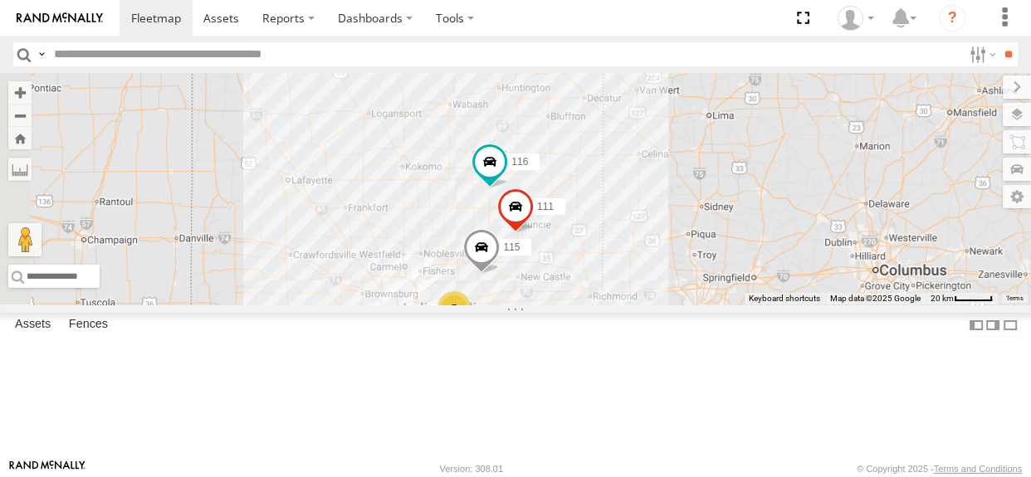
drag, startPoint x: 698, startPoint y: 272, endPoint x: 764, endPoint y: 218, distance: 84.9
click at [764, 218] on div "116 115 109 111 7" at bounding box center [515, 189] width 1031 height 232
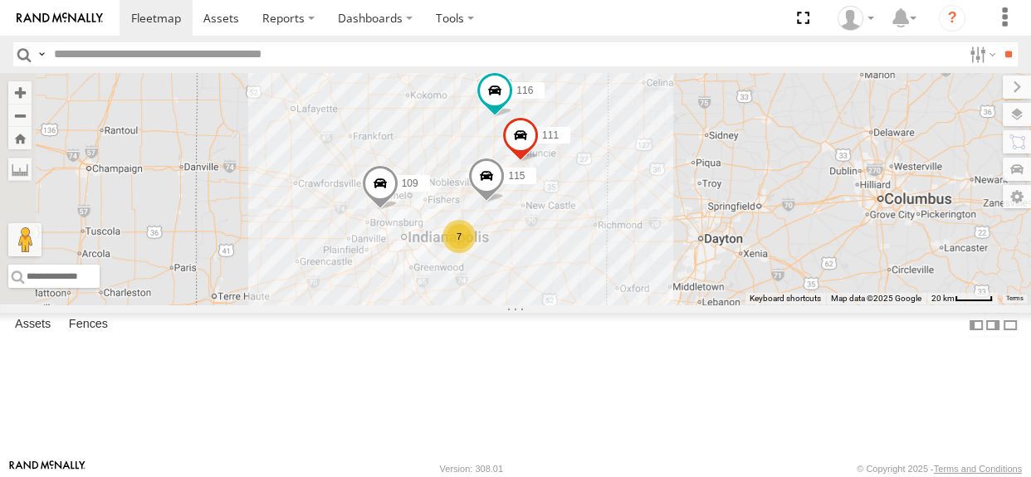
drag, startPoint x: 593, startPoint y: 272, endPoint x: 598, endPoint y: 198, distance: 74.0
click at [598, 198] on div "116 115 109 111 7" at bounding box center [515, 189] width 1031 height 232
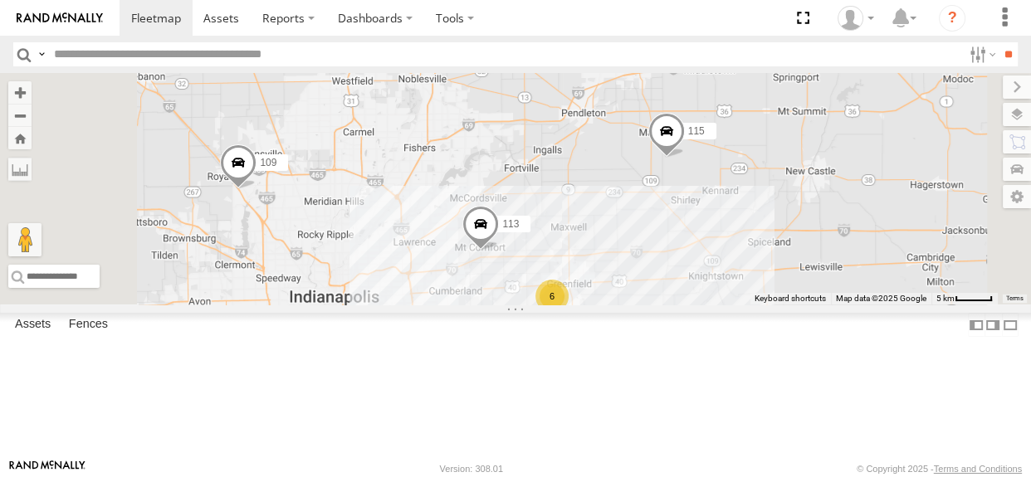
drag, startPoint x: 650, startPoint y: 237, endPoint x: 646, endPoint y: 247, distance: 11.6
click at [646, 247] on div "115 109 111 113 6" at bounding box center [515, 189] width 1031 height 232
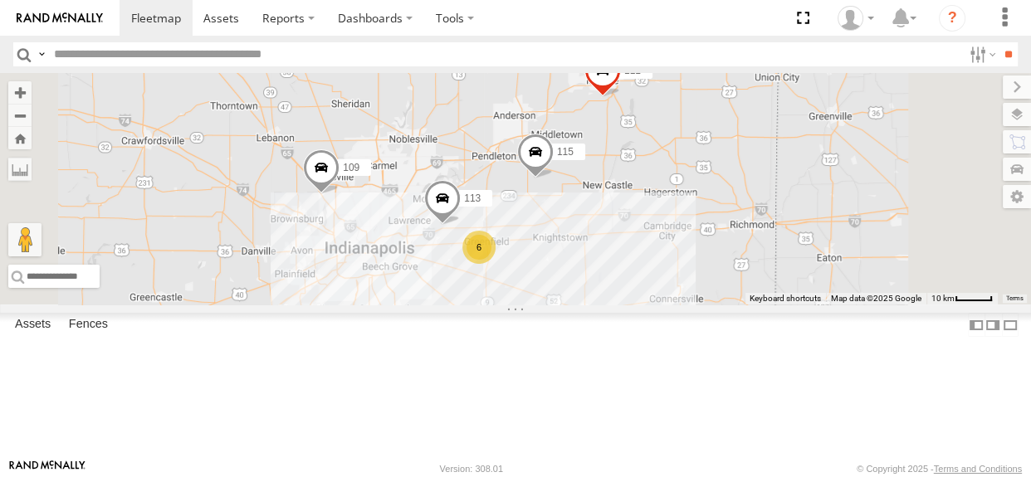
drag, startPoint x: 662, startPoint y: 186, endPoint x: 646, endPoint y: 201, distance: 22.3
click at [646, 201] on div "115 109 111 113 6" at bounding box center [515, 189] width 1031 height 232
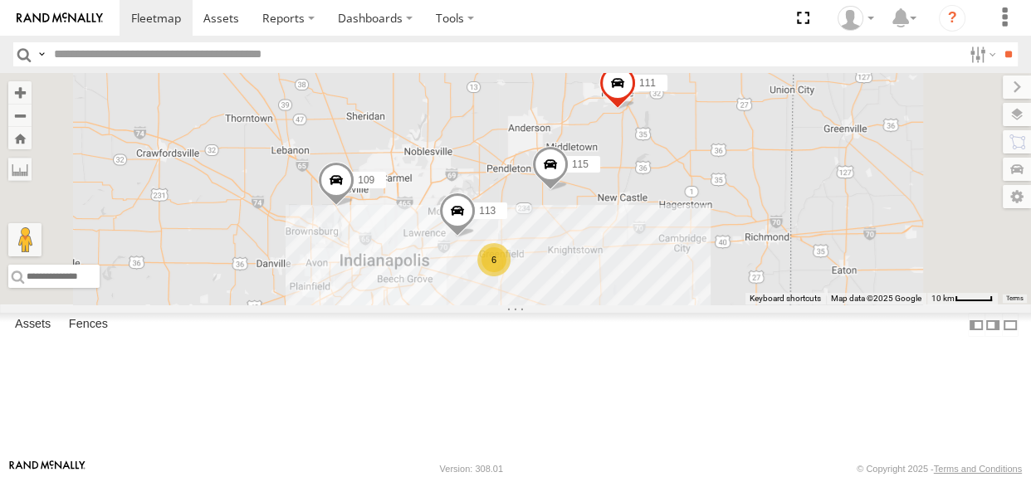
drag, startPoint x: 689, startPoint y: 208, endPoint x: 706, endPoint y: 222, distance: 21.3
click at [706, 222] on div "115 109 111 113 6" at bounding box center [515, 189] width 1031 height 232
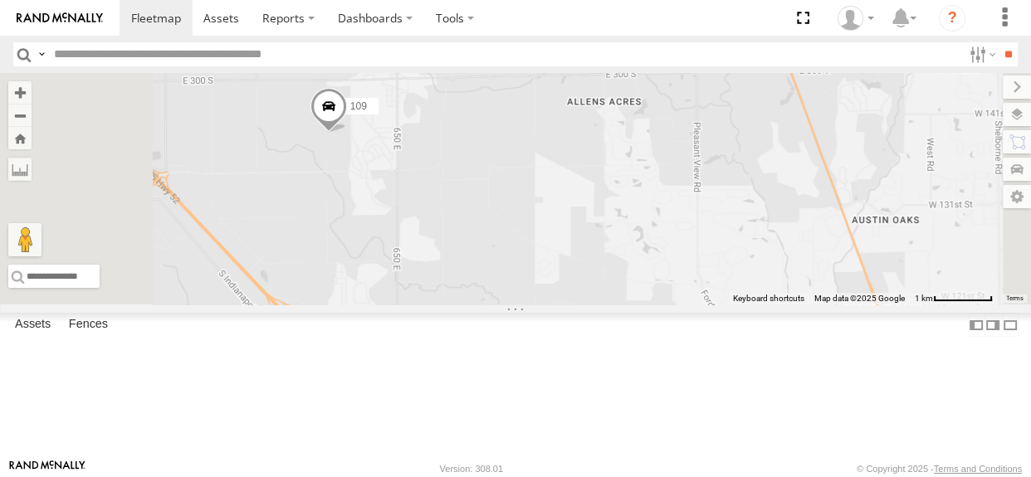
drag, startPoint x: 534, startPoint y: 225, endPoint x: 549, endPoint y: 260, distance: 37.9
click at [549, 260] on div "115 109 111 113" at bounding box center [515, 189] width 1031 height 232
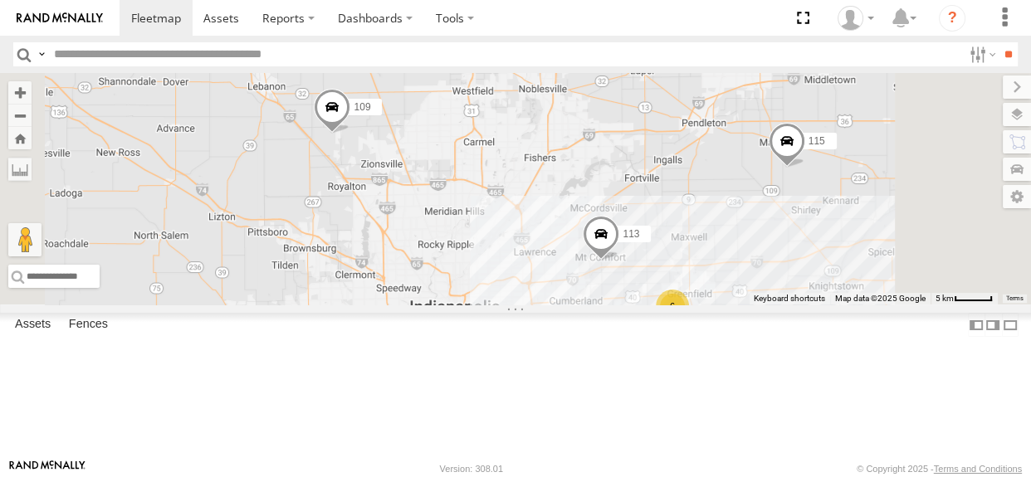
drag, startPoint x: 672, startPoint y: 257, endPoint x: 642, endPoint y: 205, distance: 60.2
click at [644, 206] on div "115 109 111 113 6" at bounding box center [515, 189] width 1031 height 232
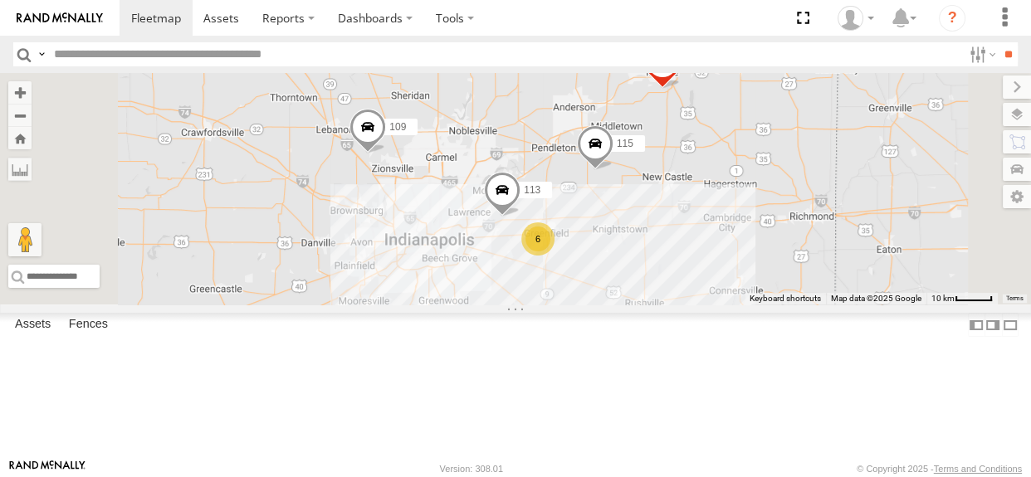
drag, startPoint x: 804, startPoint y: 330, endPoint x: 787, endPoint y: 331, distance: 17.5
click at [787, 305] on div "115 109 111 113 6" at bounding box center [515, 189] width 1031 height 232
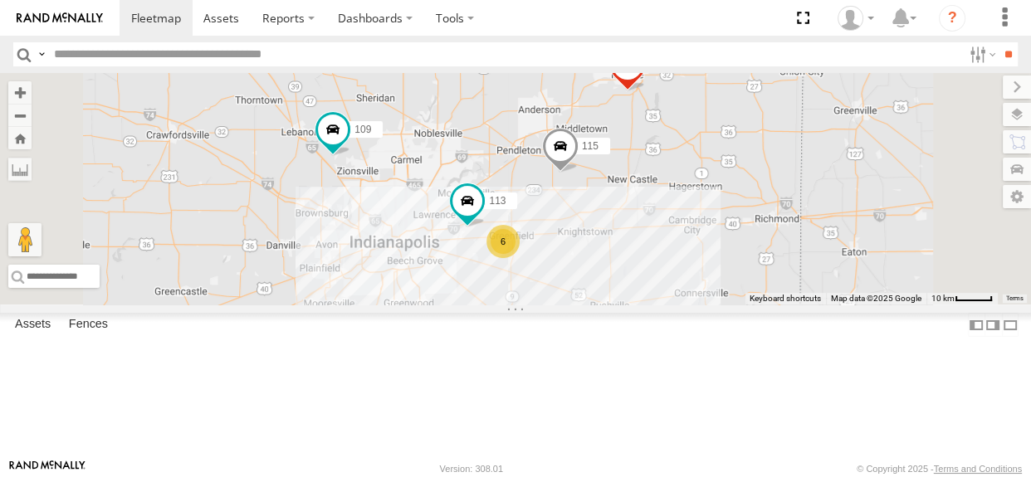
drag, startPoint x: 723, startPoint y: 220, endPoint x: 686, endPoint y: 222, distance: 36.6
click at [686, 222] on div "6 115 109 111 113" at bounding box center [515, 189] width 1031 height 232
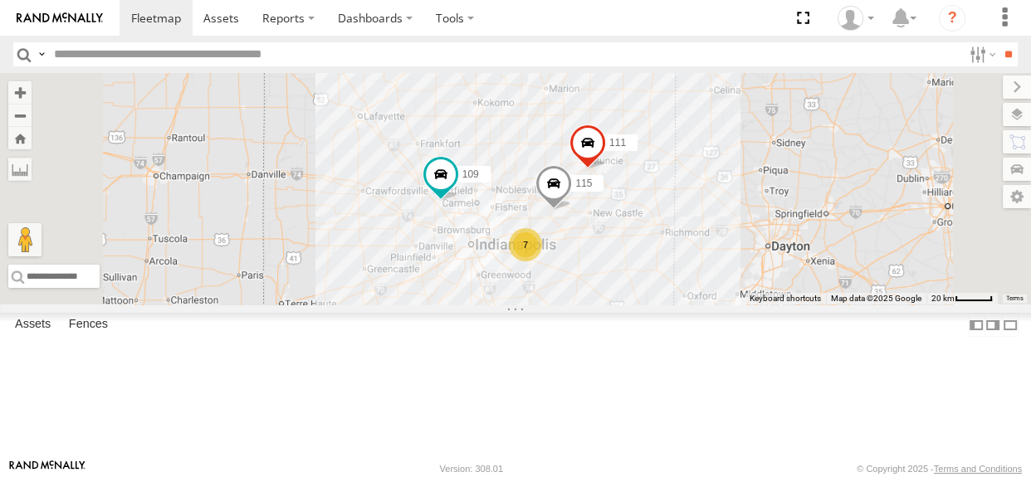
drag, startPoint x: 748, startPoint y: 149, endPoint x: 722, endPoint y: 242, distance: 96.5
click at [722, 242] on div "115 109 111 7" at bounding box center [515, 189] width 1031 height 232
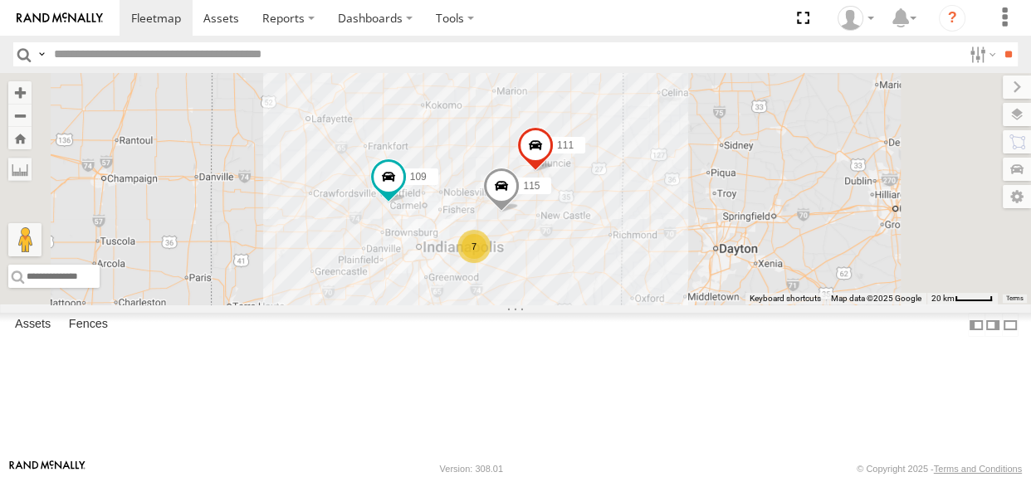
drag, startPoint x: 715, startPoint y: 233, endPoint x: 662, endPoint y: 235, distance: 53.1
click at [662, 235] on div "115 109 111 7" at bounding box center [515, 189] width 1031 height 232
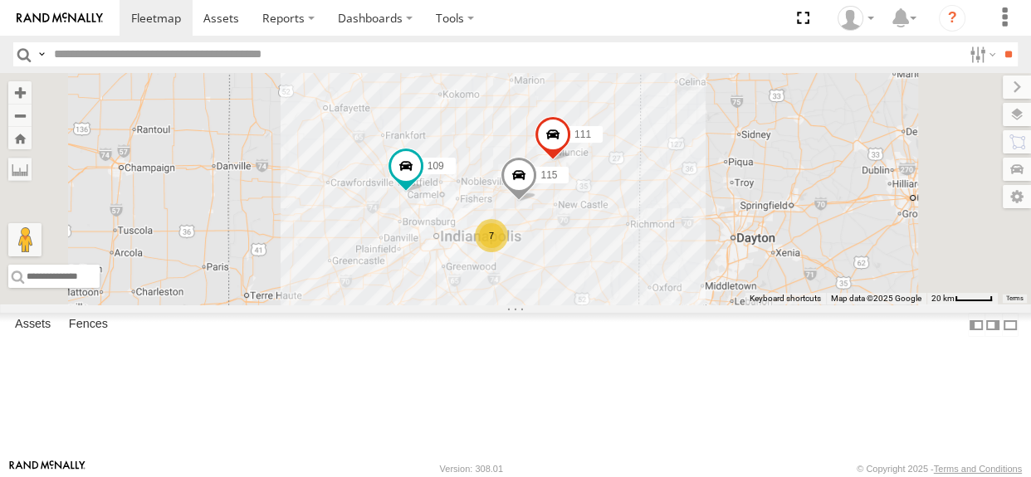
drag, startPoint x: 627, startPoint y: 300, endPoint x: 647, endPoint y: 287, distance: 24.6
click at [647, 287] on div "115 109 111 7" at bounding box center [515, 189] width 1031 height 232
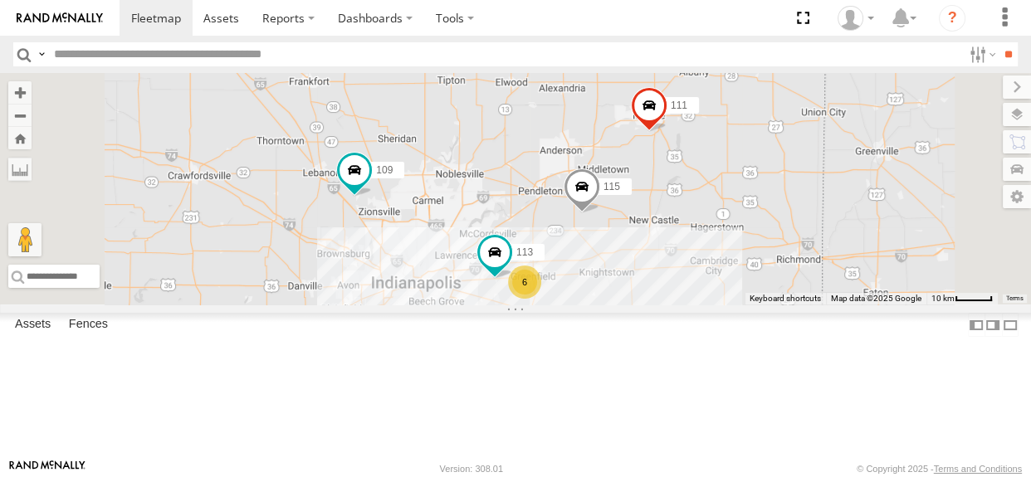
drag, startPoint x: 714, startPoint y: 217, endPoint x: 696, endPoint y: 239, distance: 28.4
click at [696, 239] on div "115 109 111 6 113" at bounding box center [515, 189] width 1031 height 232
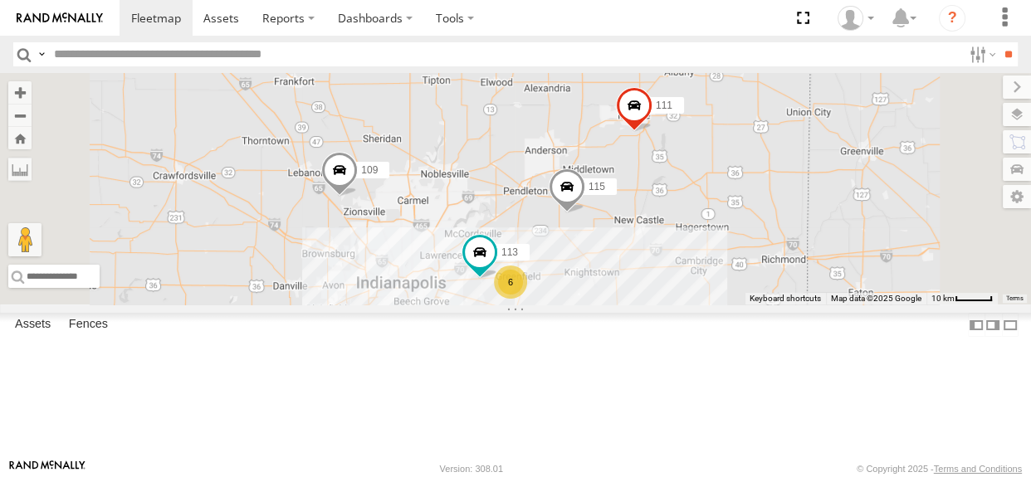
drag, startPoint x: 770, startPoint y: 325, endPoint x: 754, endPoint y: 325, distance: 16.6
click at [754, 305] on div "6 115 109 111 113" at bounding box center [515, 189] width 1031 height 232
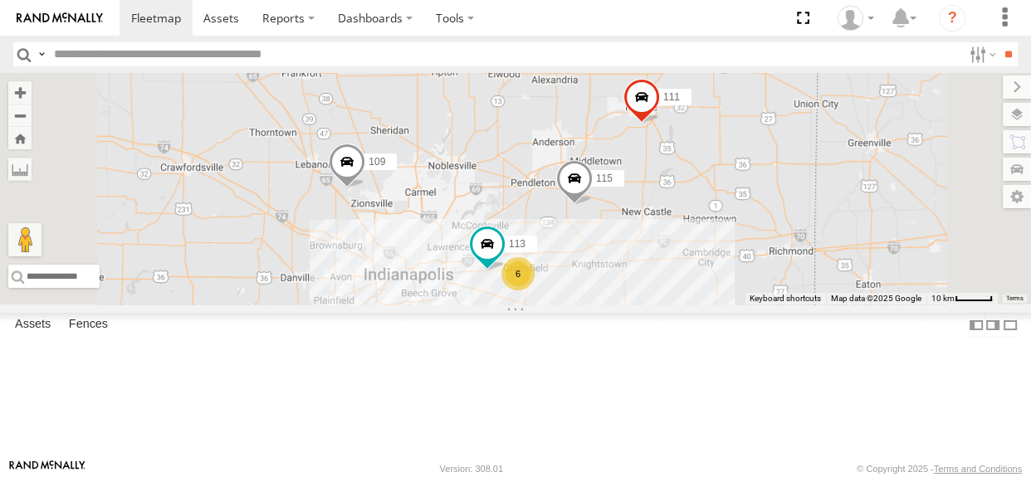
drag, startPoint x: 637, startPoint y: 274, endPoint x: 647, endPoint y: 262, distance: 15.3
click at [647, 262] on div "6 115 109 111 113" at bounding box center [515, 189] width 1031 height 232
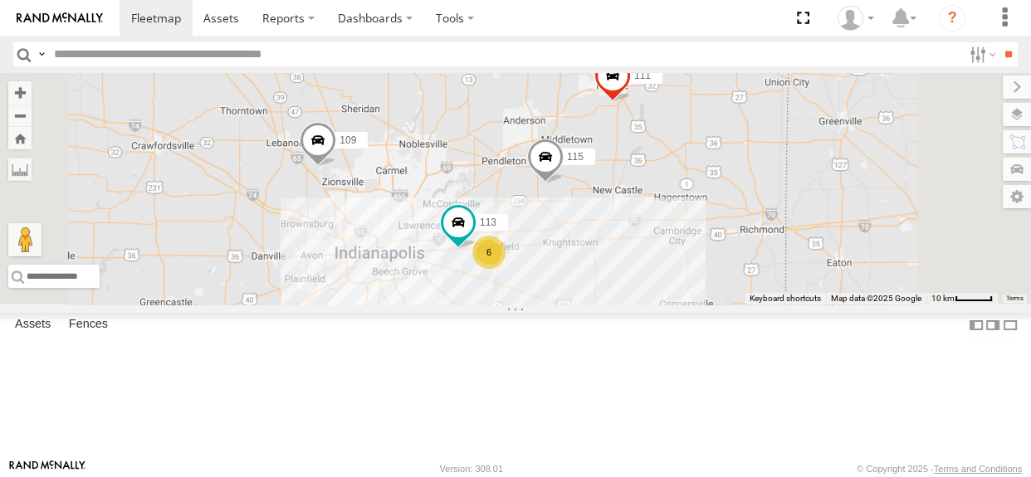
drag, startPoint x: 764, startPoint y: 318, endPoint x: 734, endPoint y: 294, distance: 38.4
click at [734, 294] on div "6 115 109 111 113" at bounding box center [515, 189] width 1031 height 232
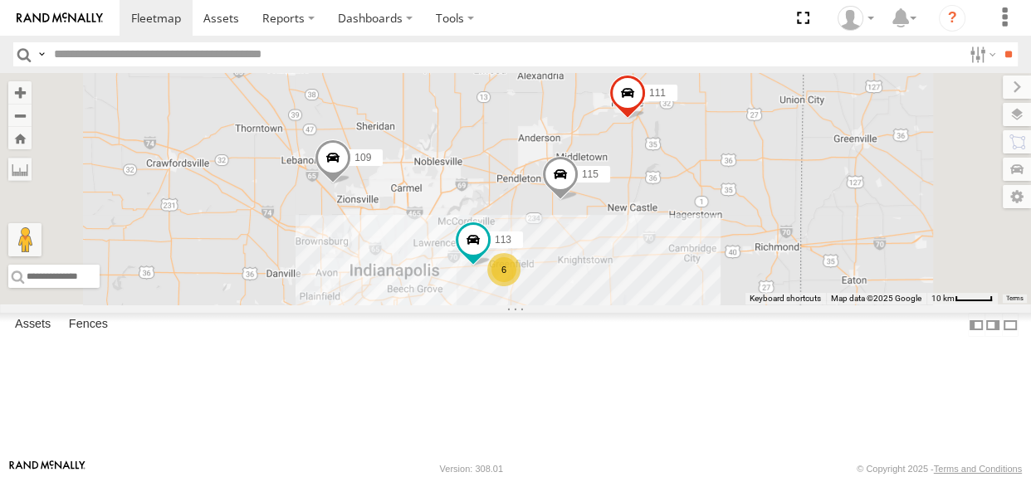
drag, startPoint x: 734, startPoint y: 294, endPoint x: 750, endPoint y: 314, distance: 25.4
click at [750, 305] on div "6 115 109 111 113" at bounding box center [515, 189] width 1031 height 232
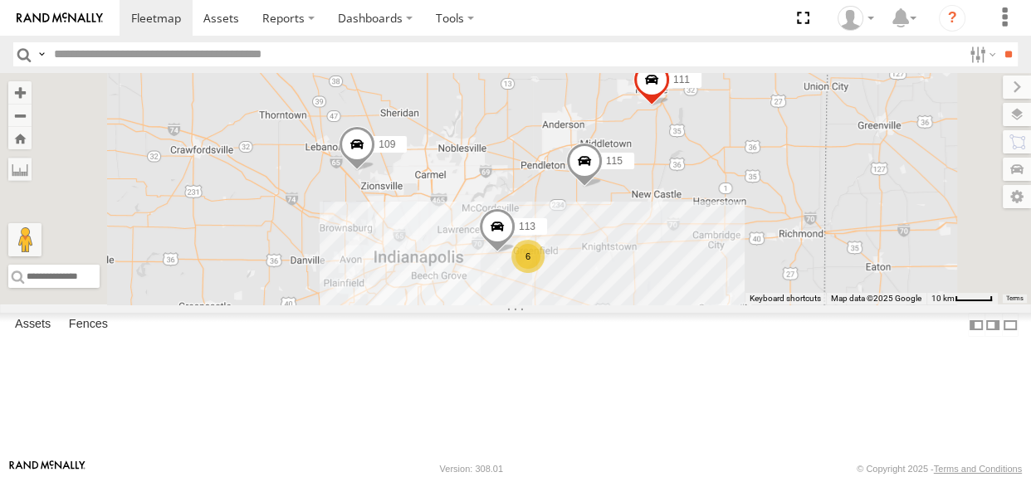
drag, startPoint x: 606, startPoint y: 302, endPoint x: 632, endPoint y: 289, distance: 29.7
click at [632, 289] on div "6 115 109 111 113" at bounding box center [515, 189] width 1031 height 232
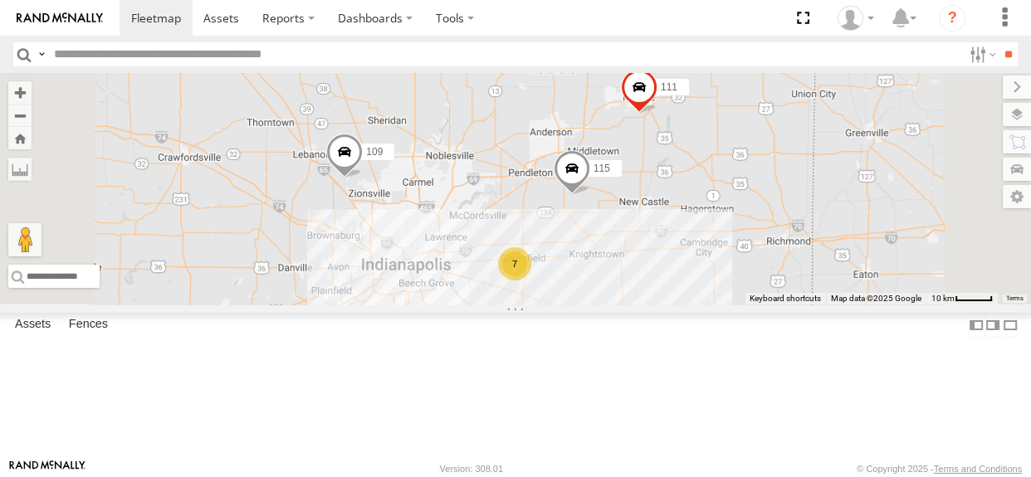
drag, startPoint x: 689, startPoint y: 320, endPoint x: 658, endPoint y: 281, distance: 49.6
click at [658, 281] on div "115 109 7 111" at bounding box center [515, 189] width 1031 height 232
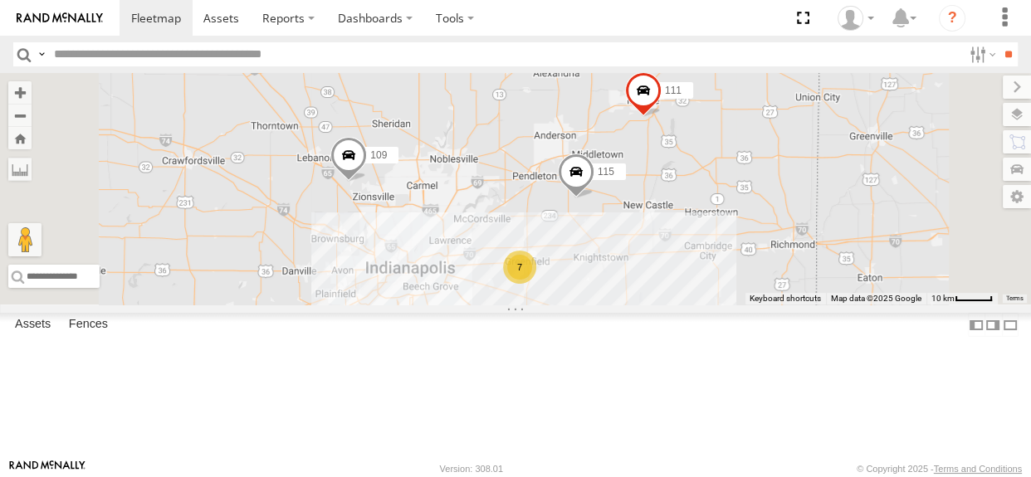
click at [653, 219] on div "115 109 7 111" at bounding box center [515, 189] width 1031 height 232
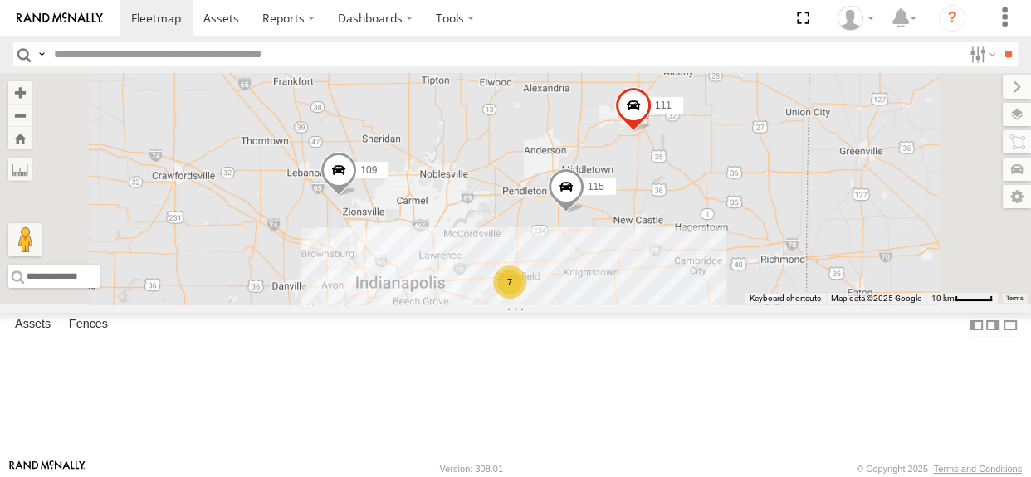
drag, startPoint x: 639, startPoint y: 191, endPoint x: 629, endPoint y: 208, distance: 19.4
click at [629, 208] on div "115 109 7 111" at bounding box center [515, 189] width 1031 height 232
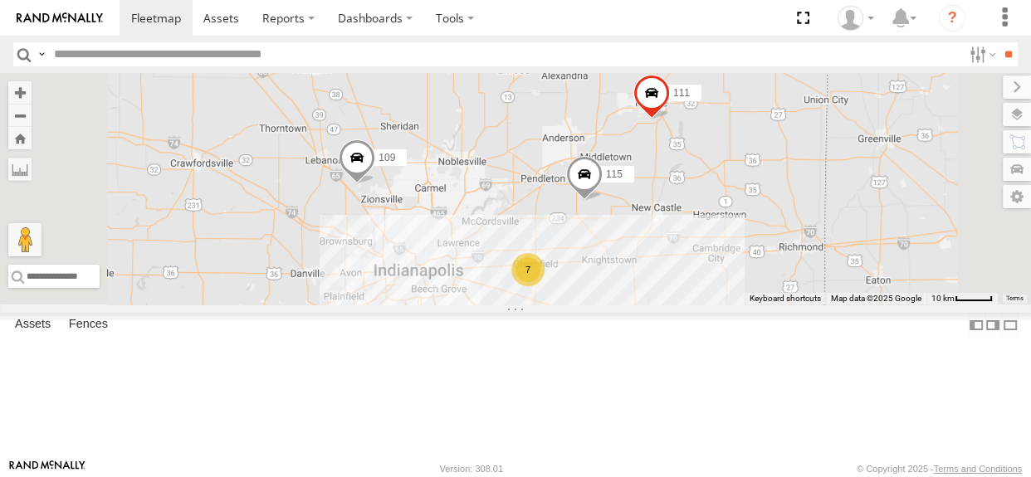
drag, startPoint x: 635, startPoint y: 201, endPoint x: 655, endPoint y: 188, distance: 23.5
click at [655, 188] on div "115 109 7 111" at bounding box center [515, 189] width 1031 height 232
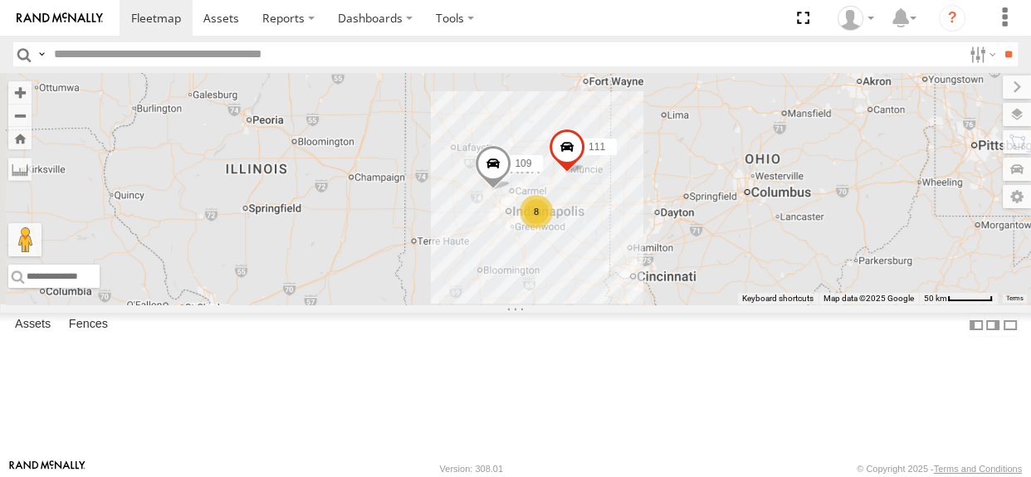
drag, startPoint x: 671, startPoint y: 215, endPoint x: 763, endPoint y: 266, distance: 105.1
click at [763, 266] on div "109 111 8 116" at bounding box center [515, 189] width 1031 height 232
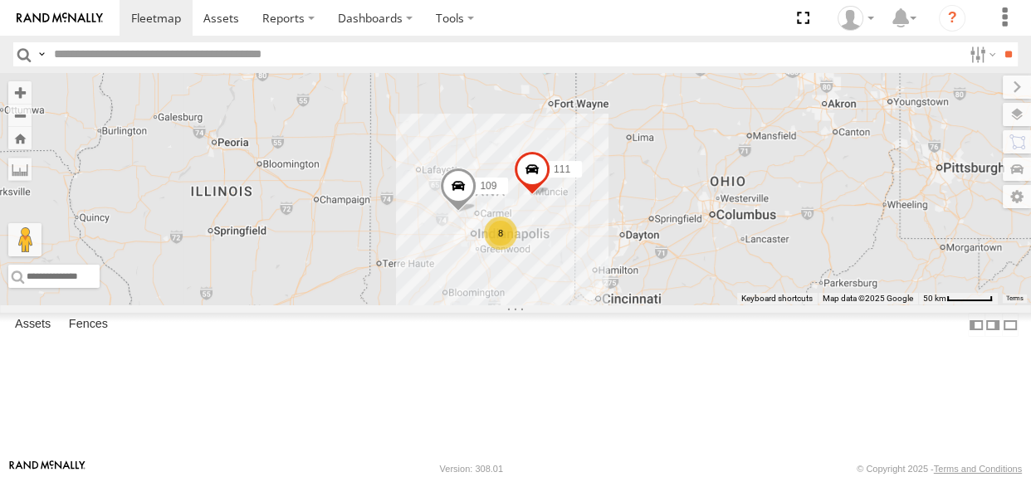
drag, startPoint x: 739, startPoint y: 205, endPoint x: 701, endPoint y: 228, distance: 44.0
click at [701, 228] on div "109 111 8 116" at bounding box center [515, 189] width 1031 height 232
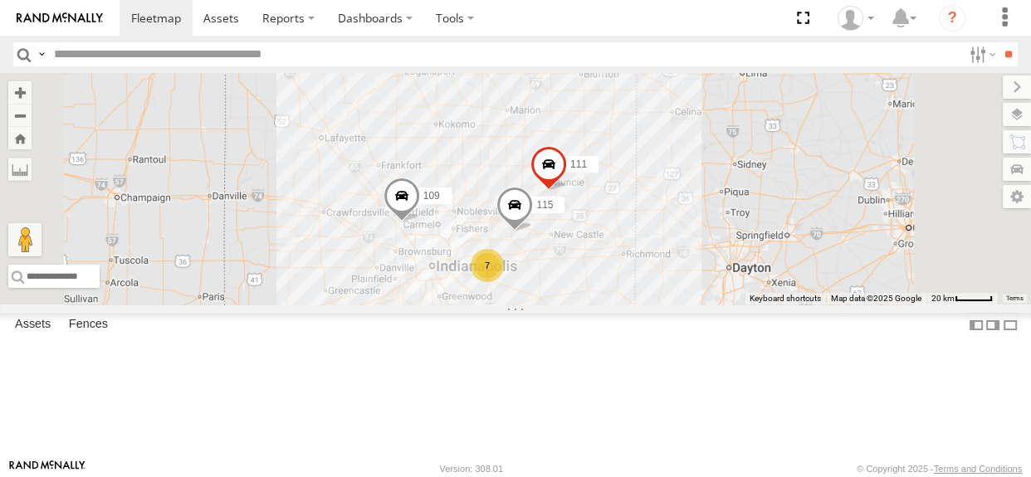
drag, startPoint x: 705, startPoint y: 241, endPoint x: 682, endPoint y: 198, distance: 47.9
click at [682, 198] on div "109 111 116 7 115" at bounding box center [515, 189] width 1031 height 232
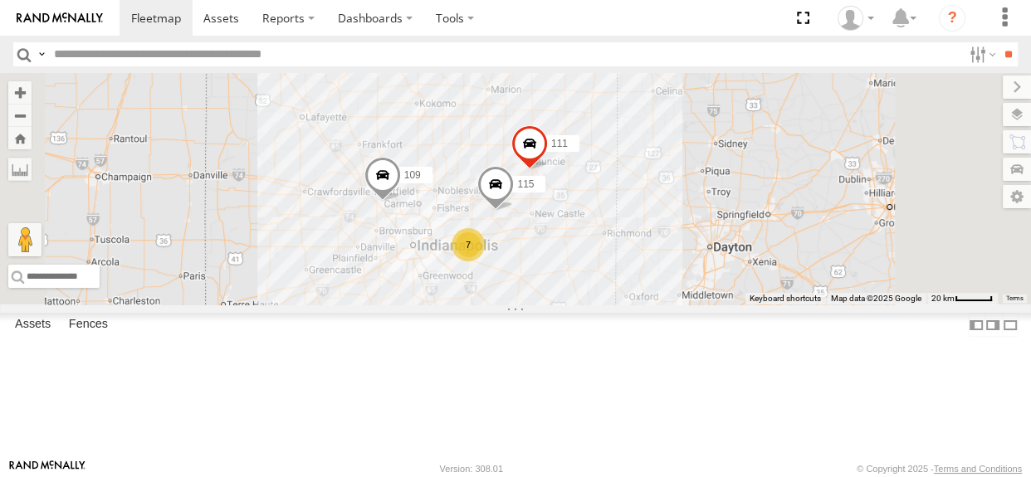
drag, startPoint x: 697, startPoint y: 261, endPoint x: 678, endPoint y: 240, distance: 28.8
click at [678, 240] on div "7 115 109 111" at bounding box center [515, 189] width 1031 height 232
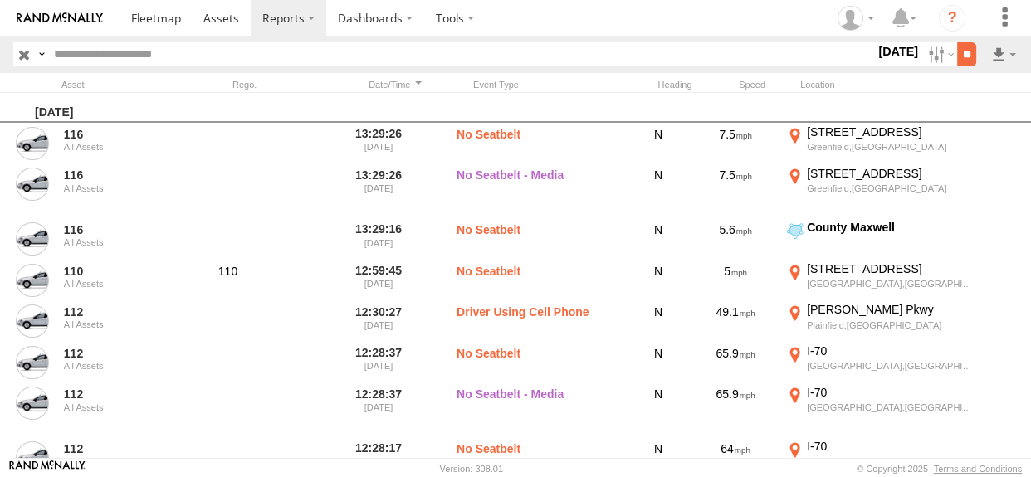
click at [963, 56] on input "**" at bounding box center [966, 54] width 19 height 24
